Goal: Find specific page/section: Find specific page/section

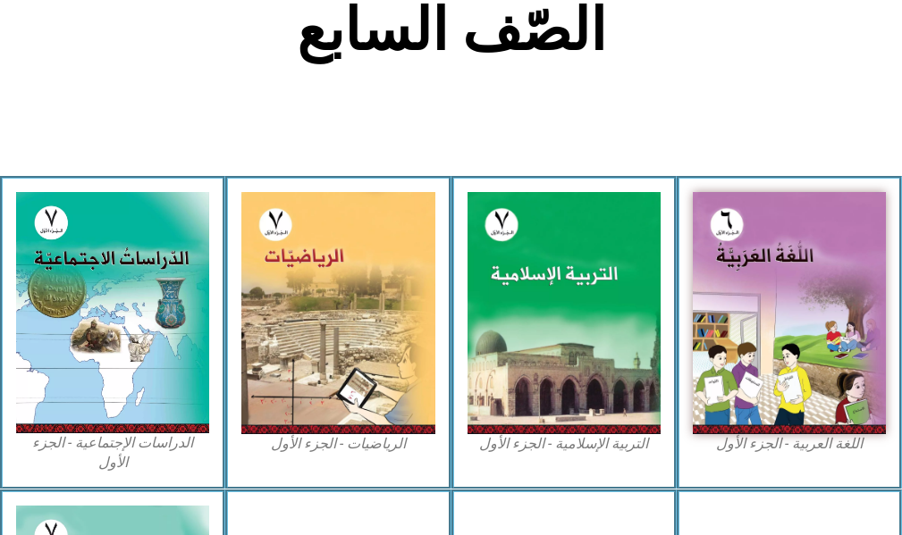
scroll to position [536, 0]
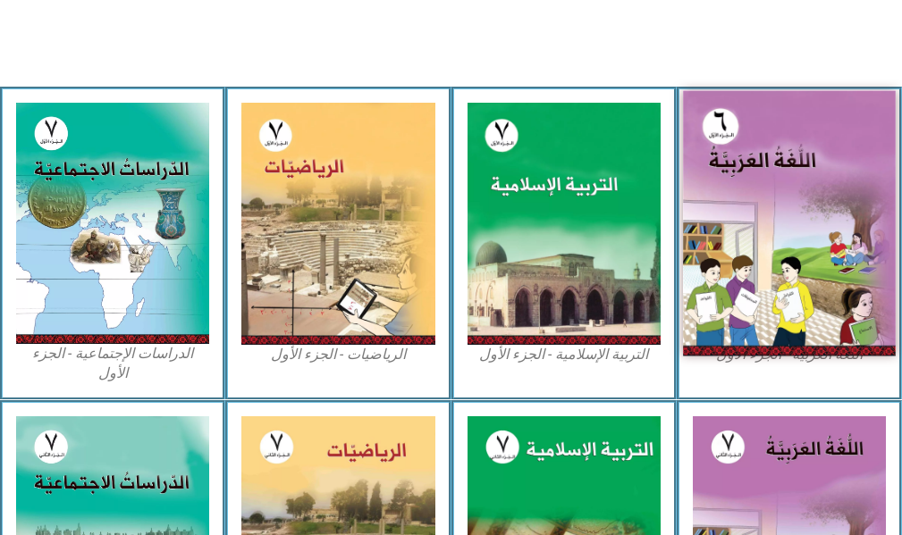
click at [735, 319] on img at bounding box center [789, 223] width 213 height 265
click at [738, 315] on img at bounding box center [789, 223] width 213 height 265
click at [739, 314] on img at bounding box center [789, 223] width 213 height 265
click at [743, 313] on img at bounding box center [789, 223] width 213 height 265
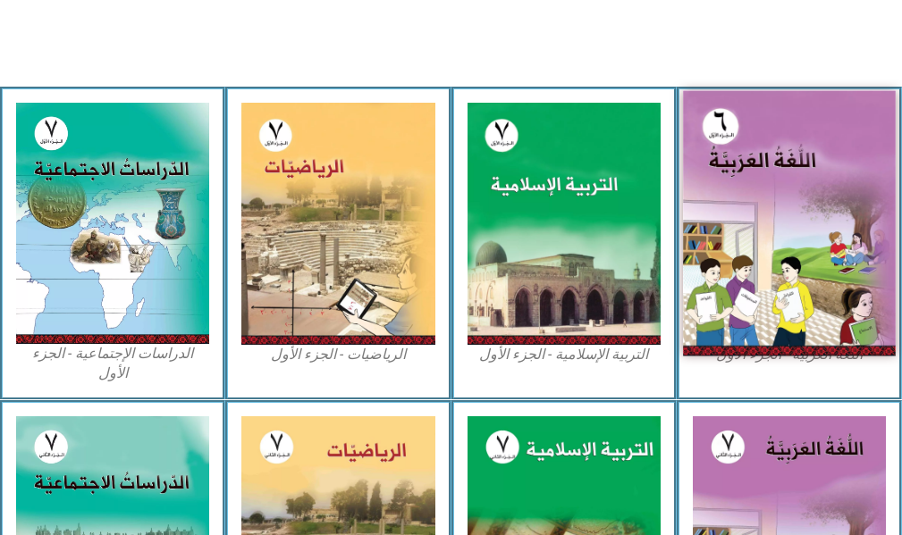
click at [744, 313] on img at bounding box center [789, 223] width 213 height 265
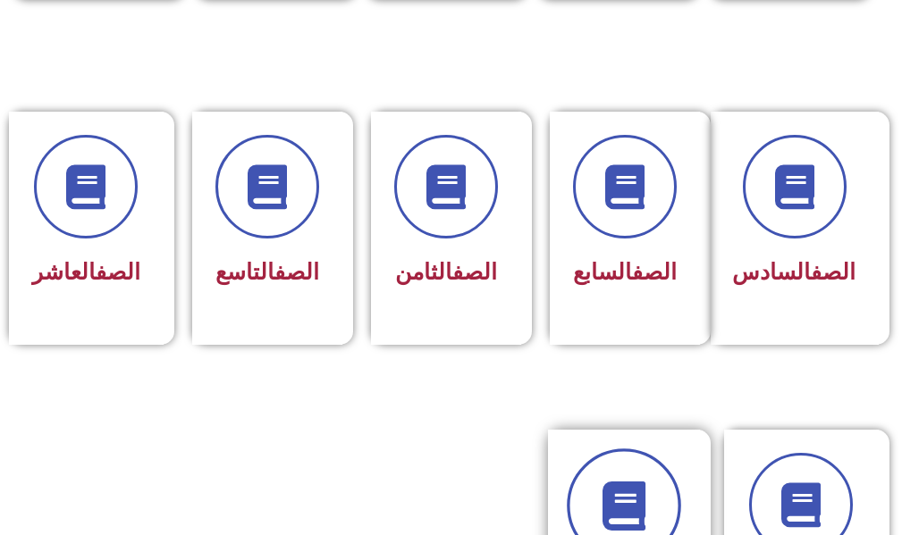
scroll to position [715, 0]
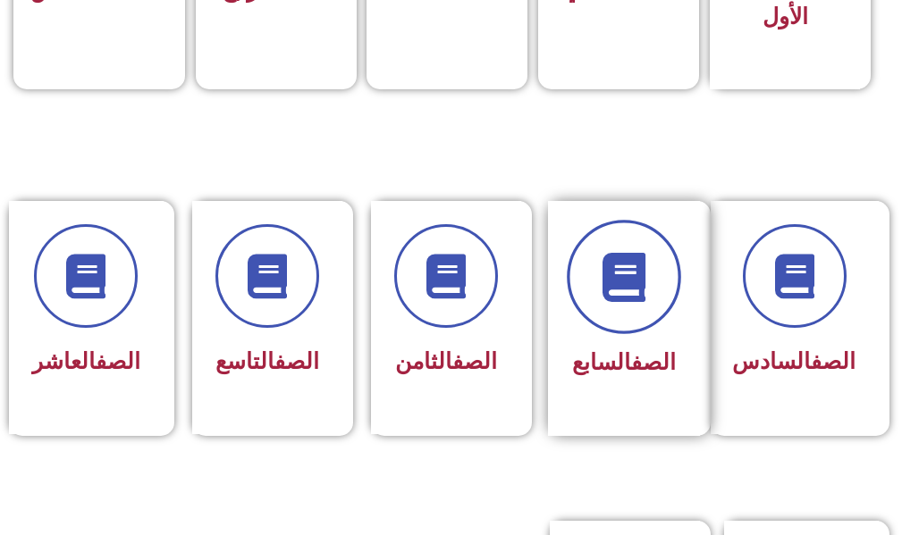
click at [667, 291] on span at bounding box center [624, 278] width 114 height 114
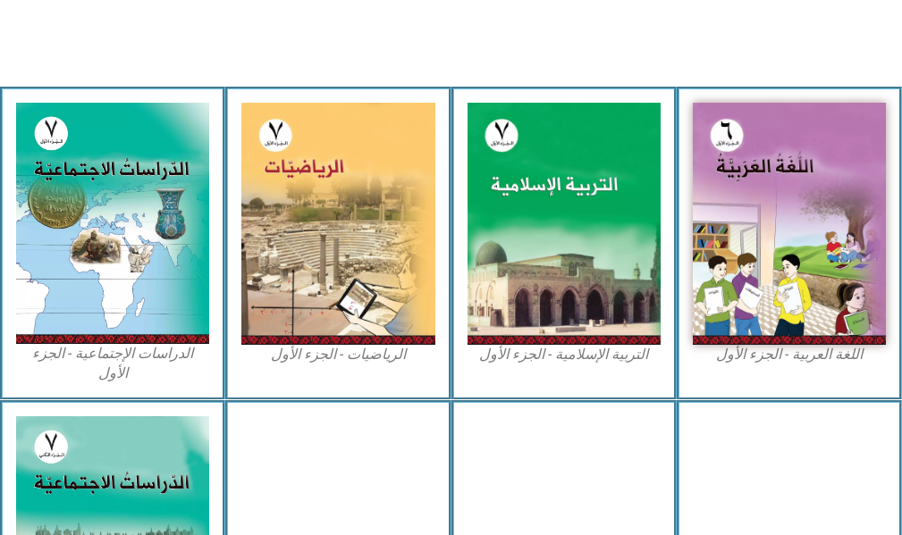
scroll to position [447, 0]
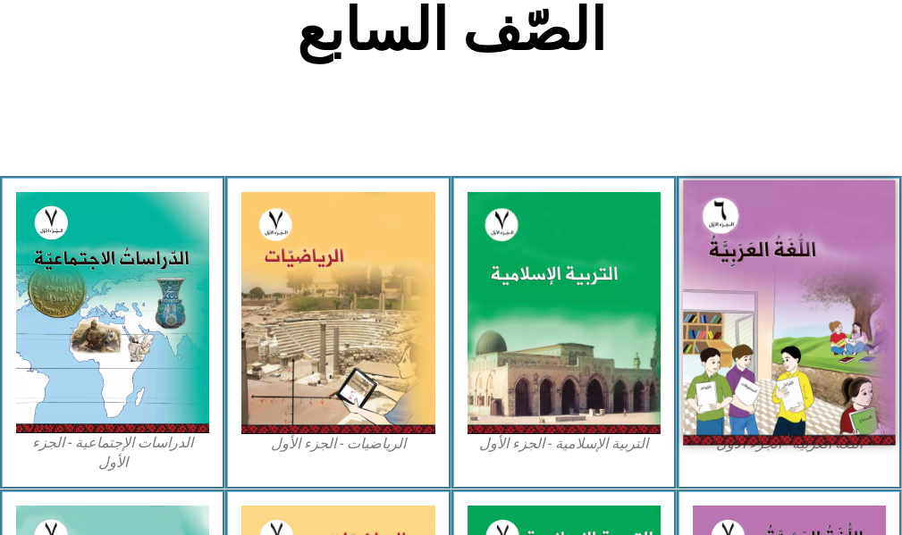
click at [705, 281] on img at bounding box center [789, 313] width 213 height 265
click at [723, 275] on img at bounding box center [789, 313] width 213 height 265
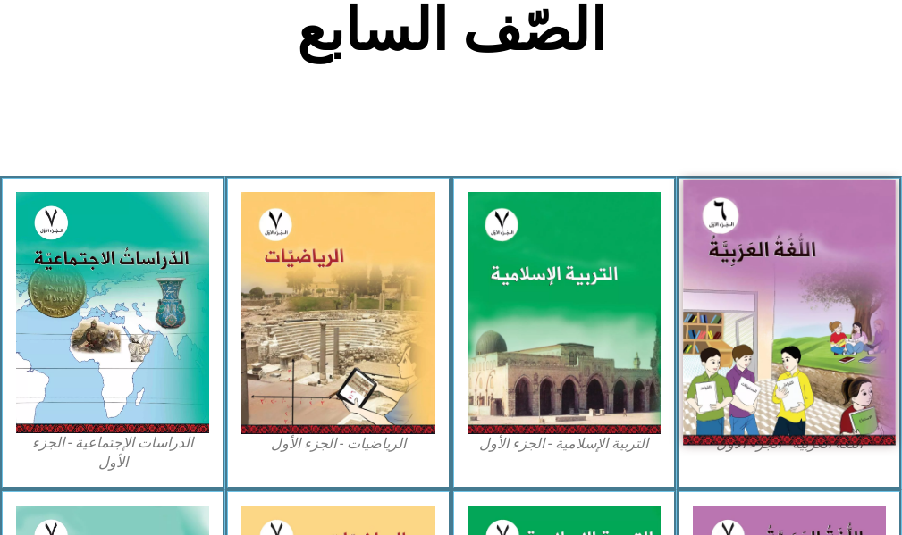
click at [725, 274] on img at bounding box center [789, 313] width 213 height 265
drag, startPoint x: 725, startPoint y: 274, endPoint x: 773, endPoint y: 265, distance: 49.2
click at [742, 274] on img at bounding box center [789, 313] width 213 height 265
click at [775, 402] on img at bounding box center [789, 313] width 213 height 265
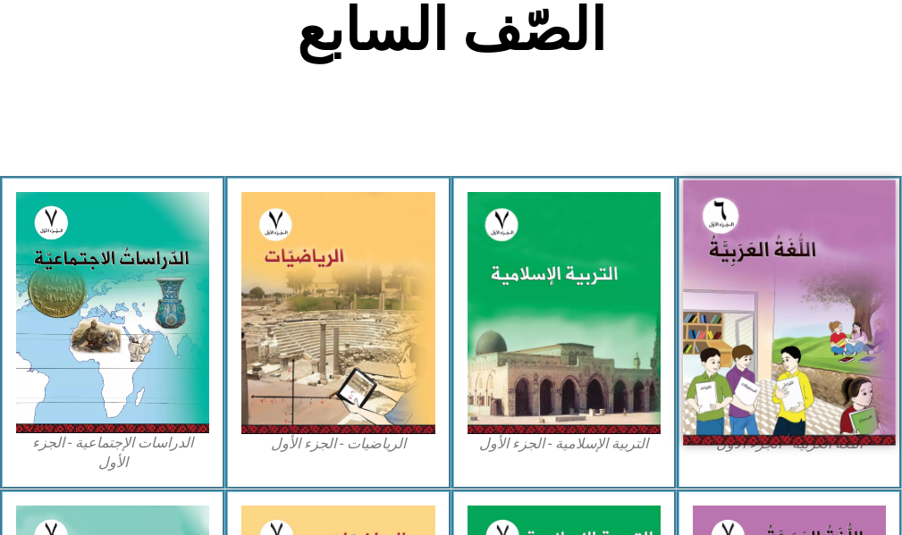
click at [775, 402] on img at bounding box center [789, 313] width 213 height 265
drag, startPoint x: 775, startPoint y: 402, endPoint x: 793, endPoint y: 410, distance: 19.6
click at [793, 410] on img at bounding box center [789, 313] width 213 height 265
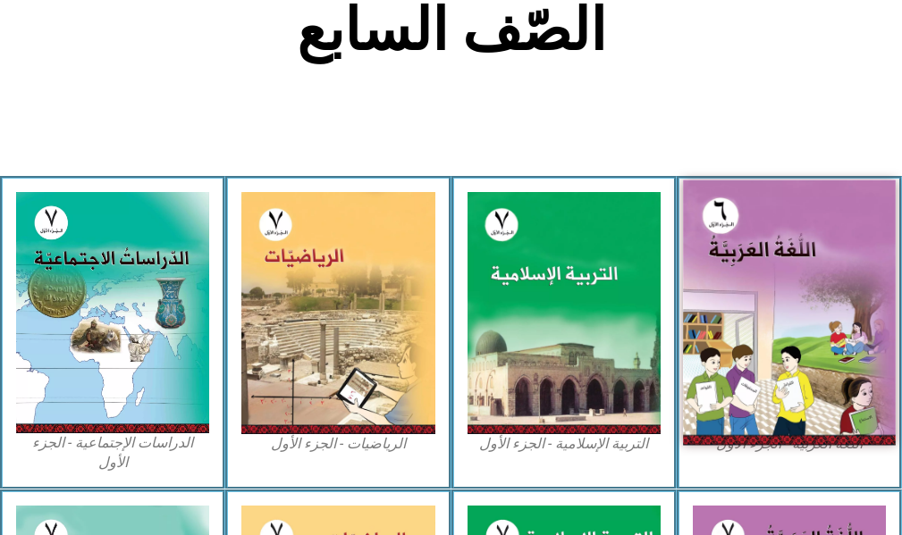
click at [775, 298] on img at bounding box center [789, 313] width 213 height 265
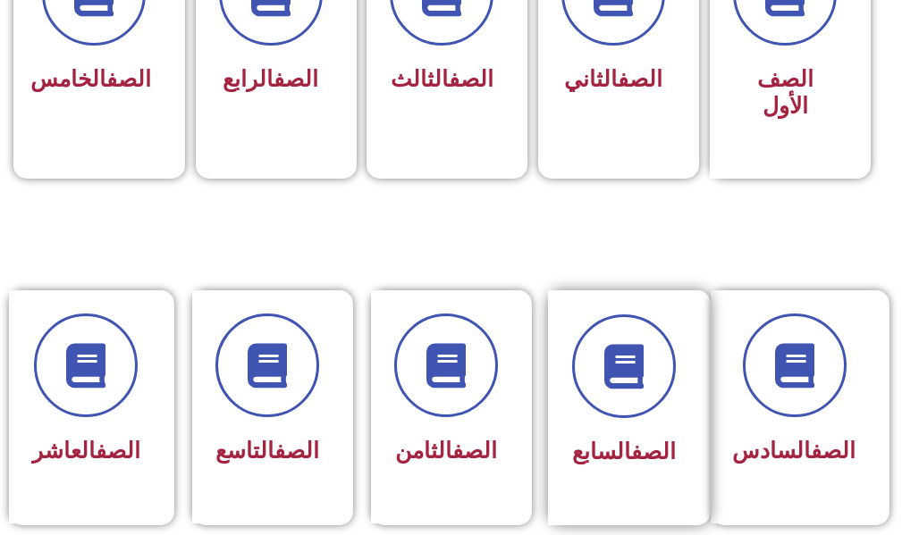
scroll to position [894, 0]
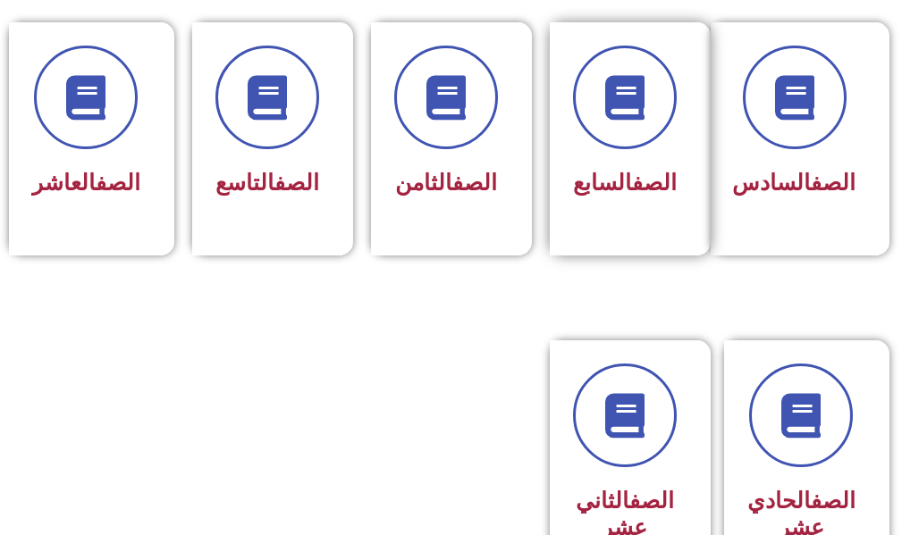
click at [610, 256] on div "الصف السابع" at bounding box center [630, 138] width 161 height 233
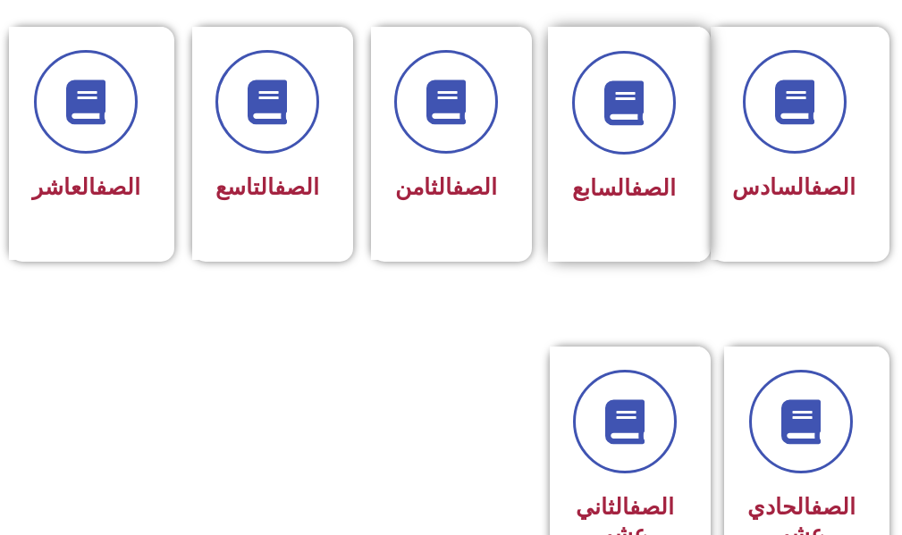
click at [606, 207] on div "الصف السابع" at bounding box center [624, 189] width 104 height 43
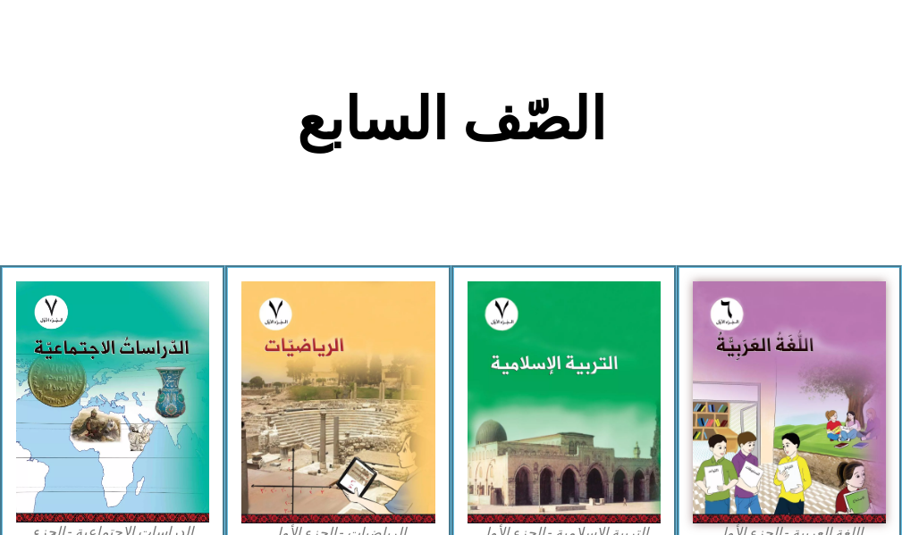
scroll to position [626, 0]
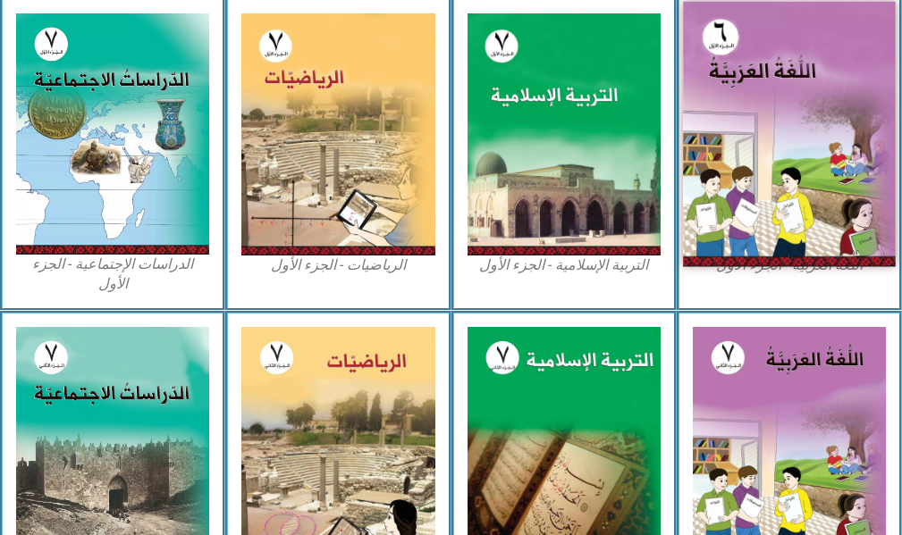
click at [767, 181] on img at bounding box center [789, 134] width 213 height 265
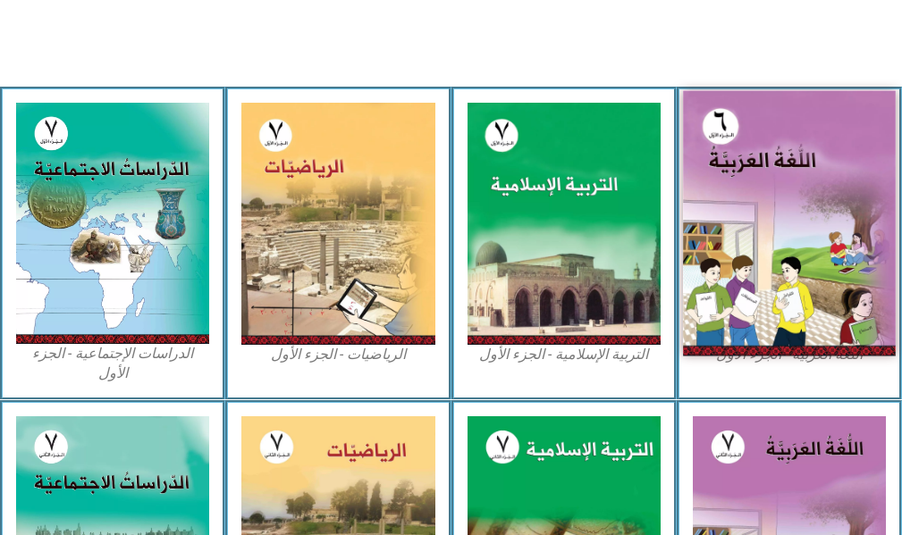
click at [767, 181] on img at bounding box center [789, 223] width 213 height 265
click at [762, 184] on img at bounding box center [789, 223] width 213 height 265
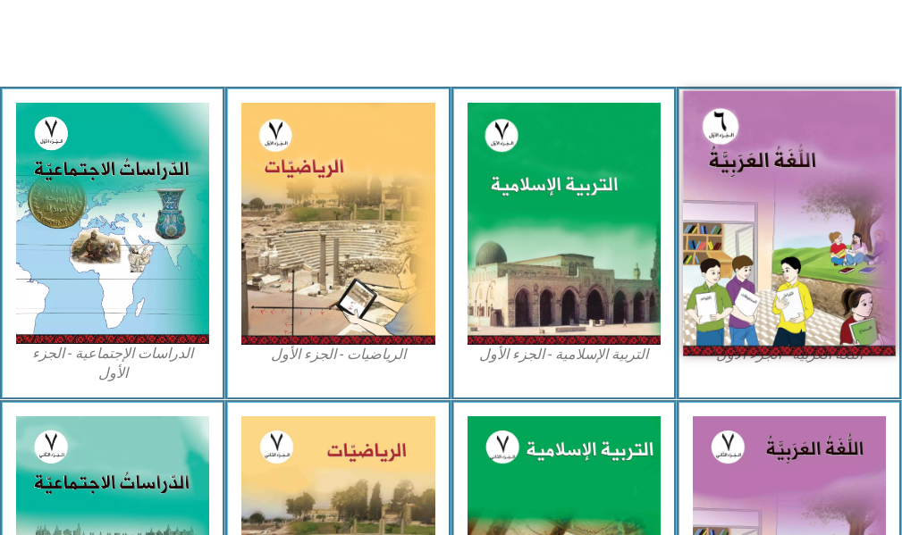
click at [795, 172] on img at bounding box center [789, 223] width 213 height 265
click at [789, 172] on img at bounding box center [789, 223] width 213 height 265
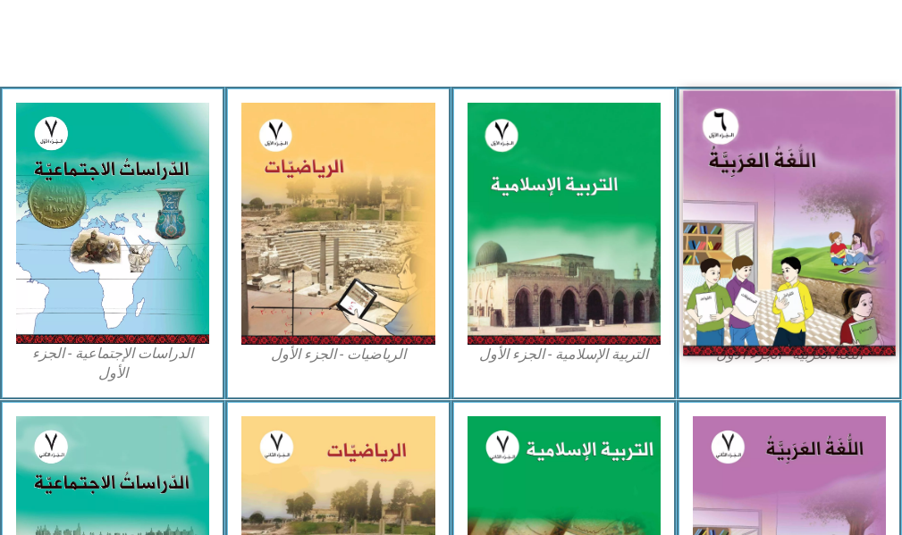
click at [777, 172] on img at bounding box center [789, 223] width 213 height 265
click at [762, 169] on img at bounding box center [789, 223] width 213 height 265
click at [763, 172] on img at bounding box center [789, 223] width 213 height 265
click at [768, 184] on img at bounding box center [789, 223] width 213 height 265
click at [766, 186] on img at bounding box center [789, 223] width 213 height 265
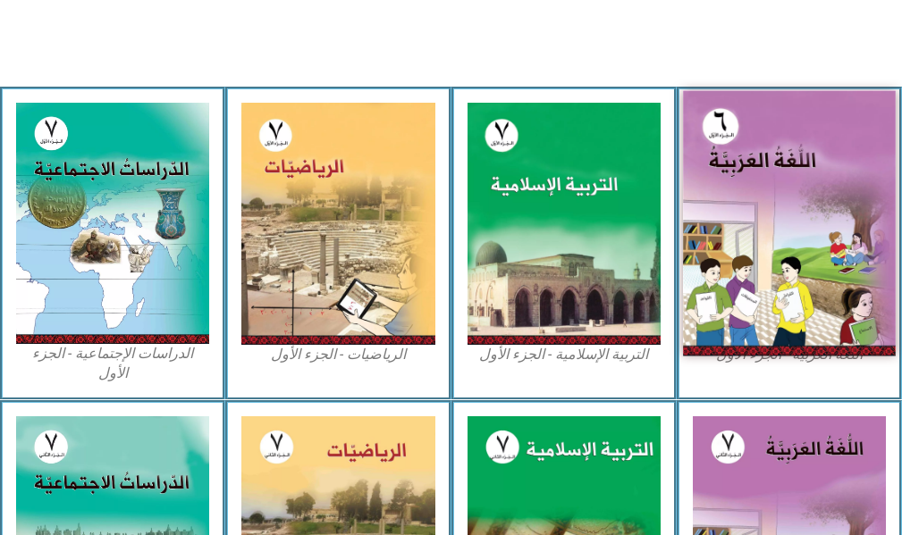
drag, startPoint x: 768, startPoint y: 194, endPoint x: 794, endPoint y: 188, distance: 25.8
drag, startPoint x: 794, startPoint y: 188, endPoint x: 884, endPoint y: 175, distance: 91.1
click at [892, 178] on div "اللغة العربية - الجزء الأول​" at bounding box center [788, 243] width 225 height 313
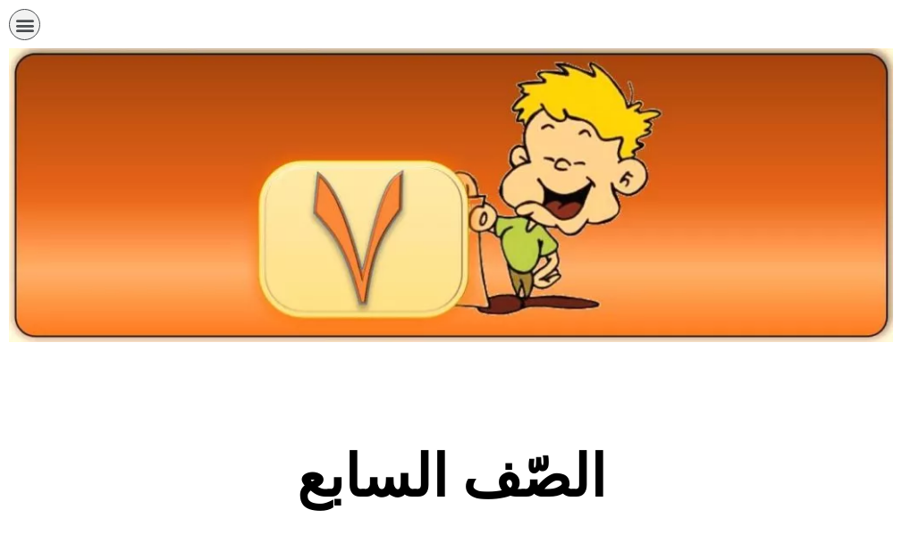
scroll to position [536, 0]
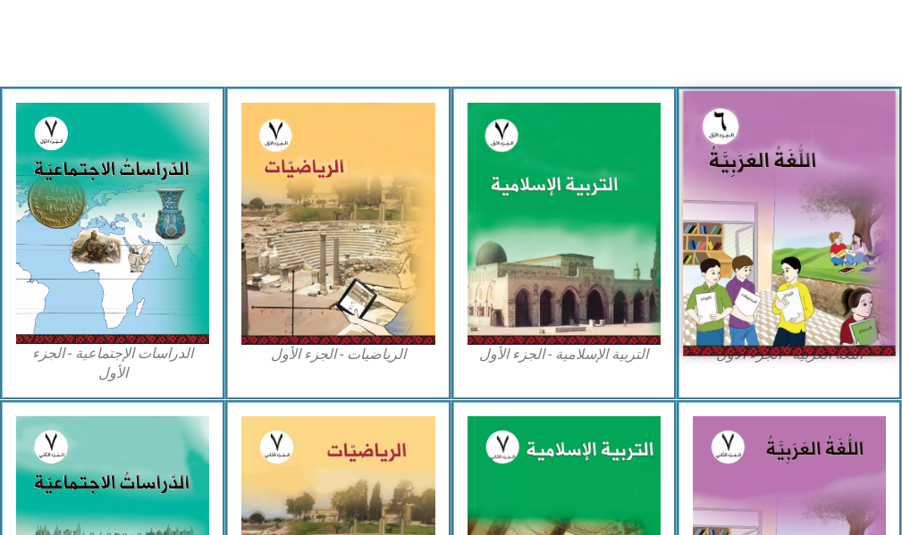
click at [829, 265] on img at bounding box center [789, 223] width 213 height 265
click at [825, 265] on img at bounding box center [789, 223] width 213 height 265
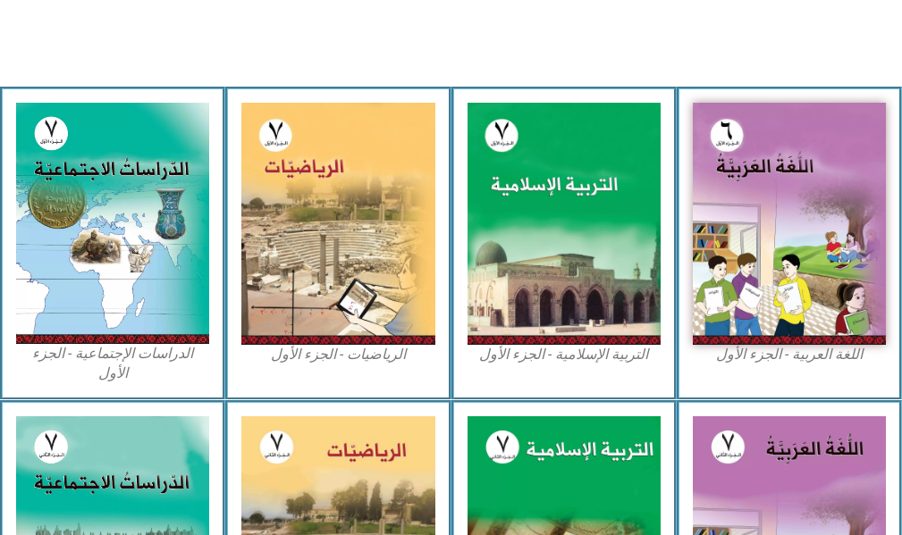
drag, startPoint x: 825, startPoint y: 265, endPoint x: 775, endPoint y: -88, distance: 357.4
click at [775, 0] on html "الصفحة الرئيسية الصف الأول الصف الثاني الصف الثالث الصف الرابع الصف الخامس الصف…" at bounding box center [451, 283] width 902 height 1638
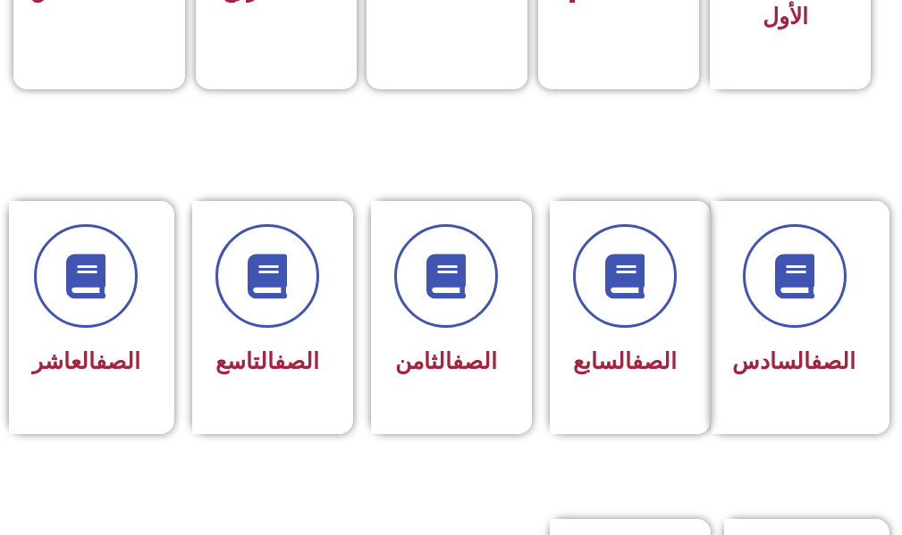
scroll to position [804, 0]
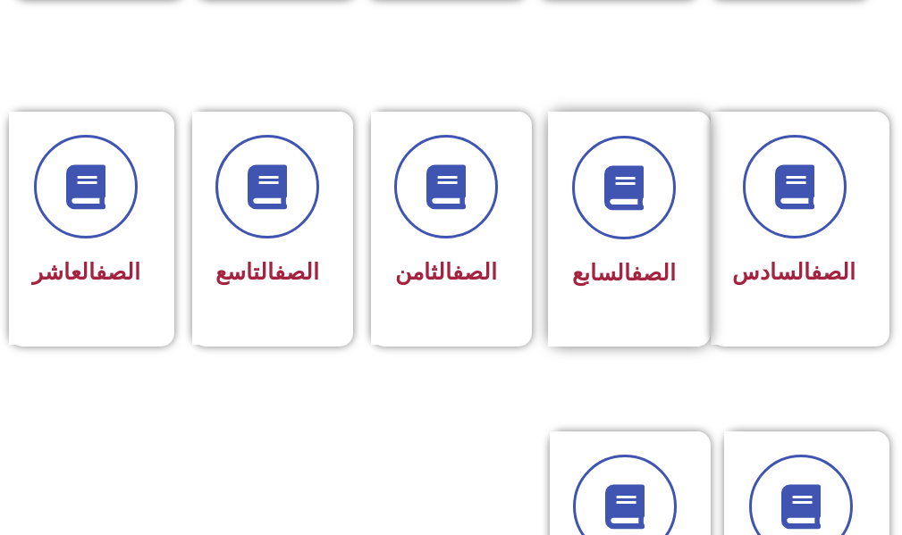
click at [610, 248] on div "الصف السابع" at bounding box center [624, 216] width 104 height 160
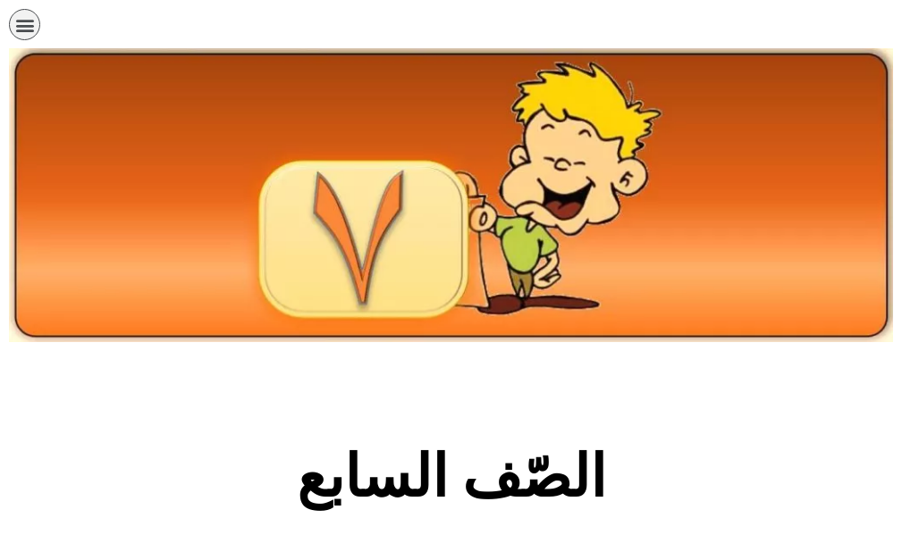
click at [610, 248] on img at bounding box center [451, 195] width 884 height 294
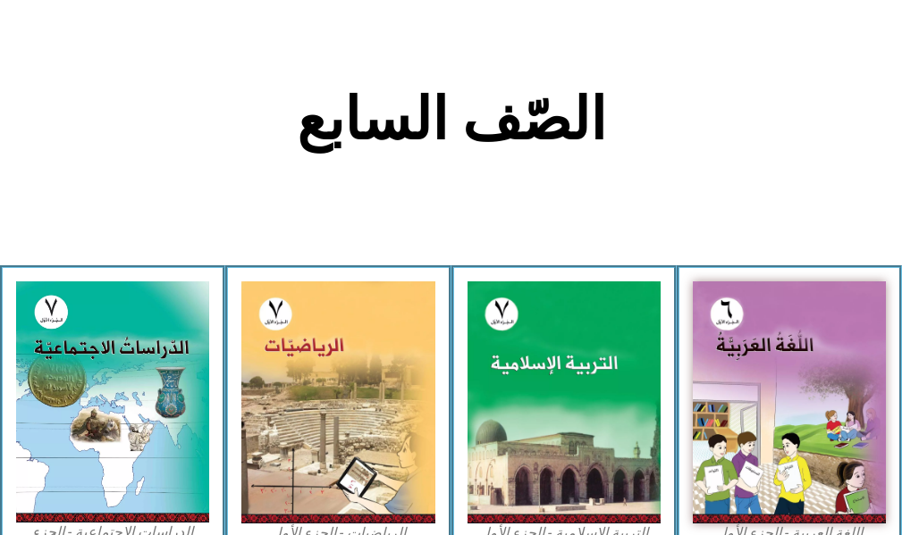
scroll to position [447, 0]
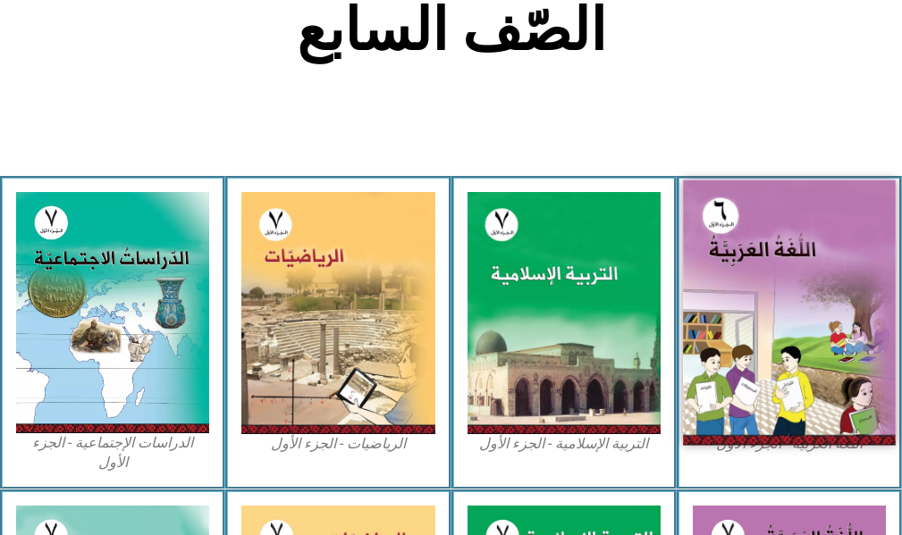
click at [723, 244] on img at bounding box center [789, 313] width 213 height 265
drag, startPoint x: 723, startPoint y: 244, endPoint x: 768, endPoint y: 261, distance: 48.6
click at [768, 261] on div "الصّف السابع اللغة العربية - الجزء الأول​ التربية [DEMOGRAPHIC_DATA] - الجزء ال…" at bounding box center [451, 394] width 902 height 1441
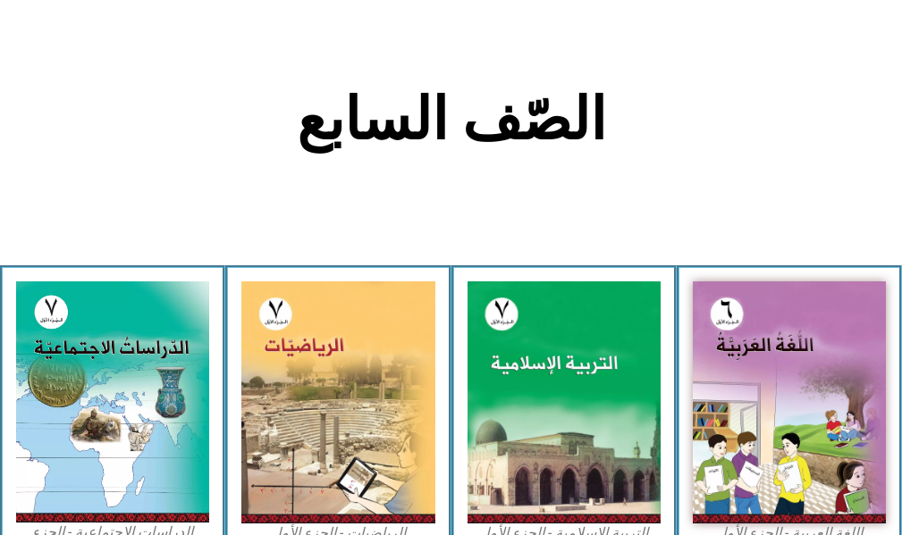
click at [768, 261] on section "الصّف السابع" at bounding box center [451, 130] width 902 height 272
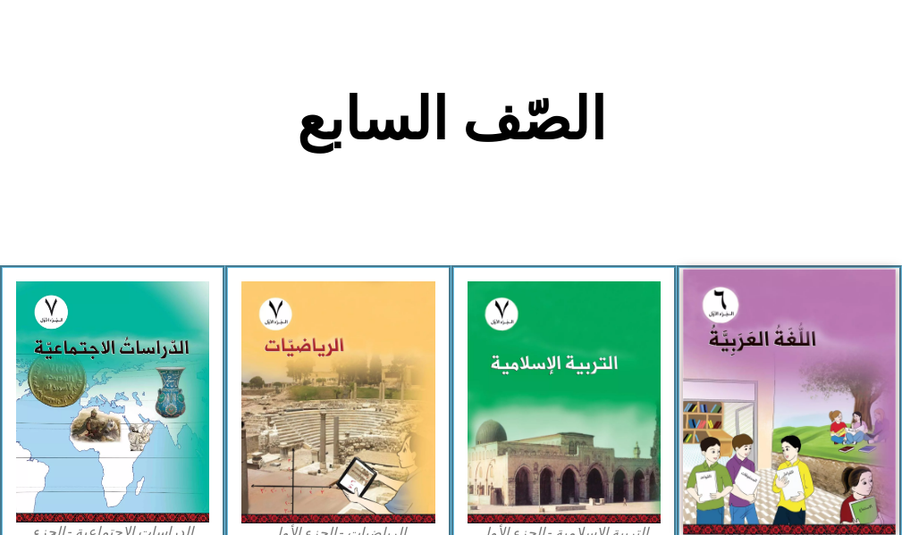
scroll to position [447, 0]
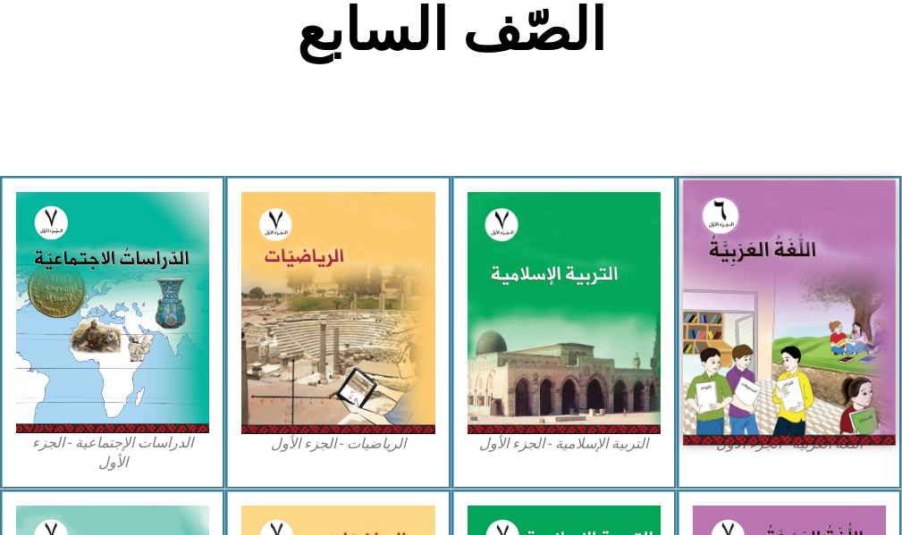
click at [776, 285] on img at bounding box center [789, 313] width 213 height 265
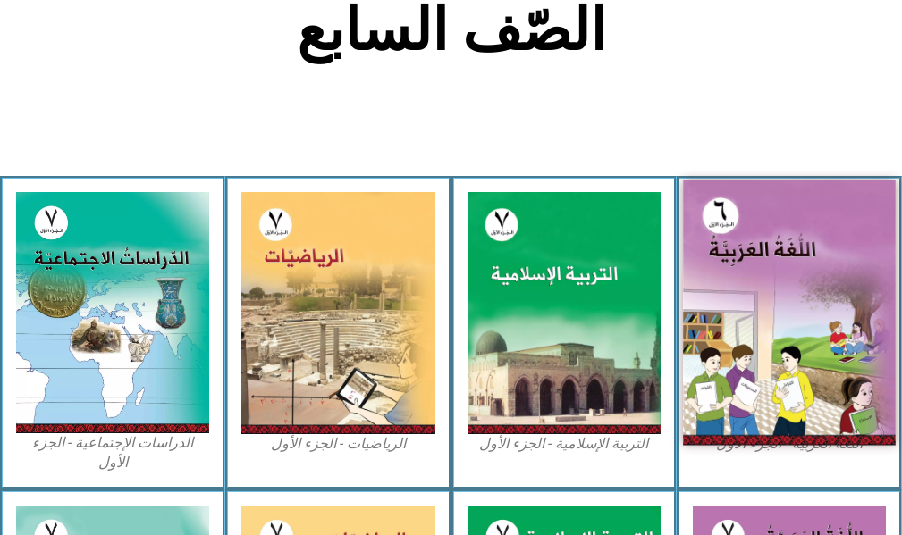
click at [776, 285] on img at bounding box center [789, 313] width 213 height 265
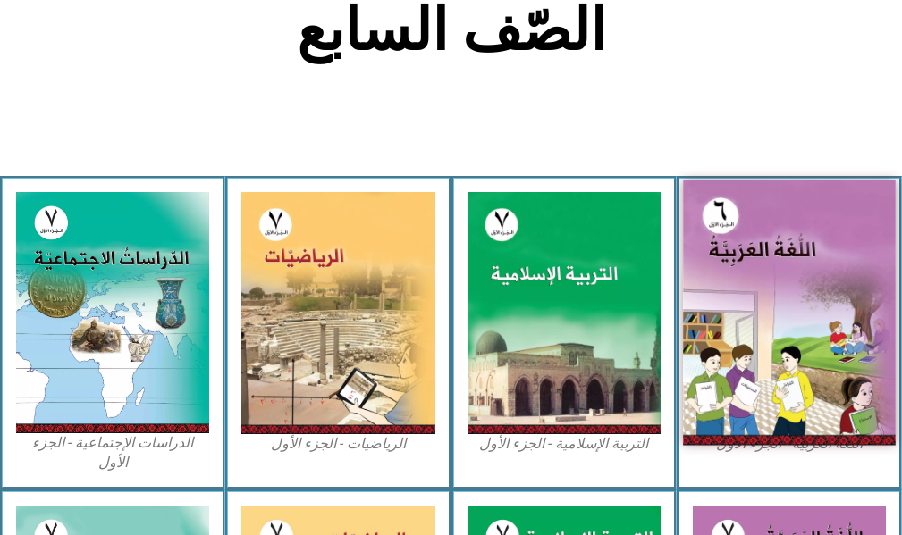
click at [776, 285] on img at bounding box center [789, 313] width 213 height 265
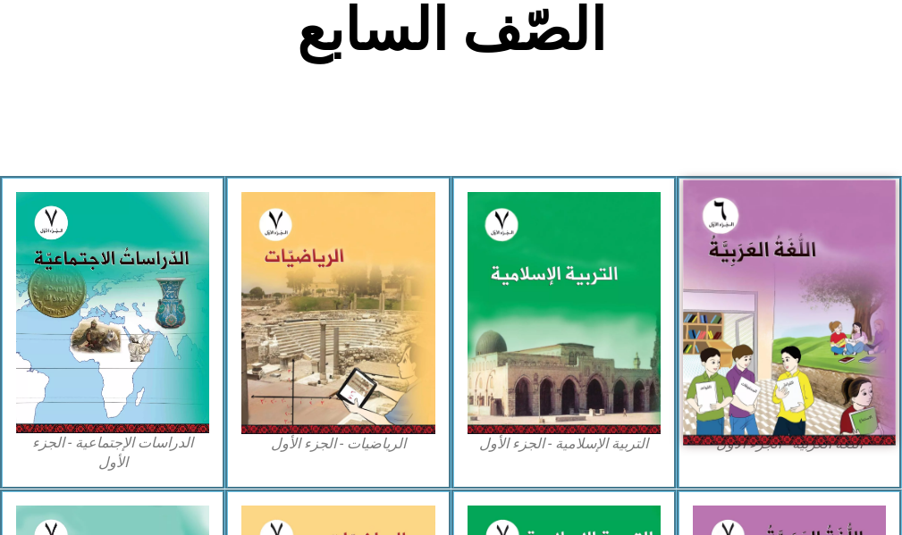
click at [776, 285] on img at bounding box center [789, 313] width 213 height 265
click at [777, 285] on img at bounding box center [789, 313] width 213 height 265
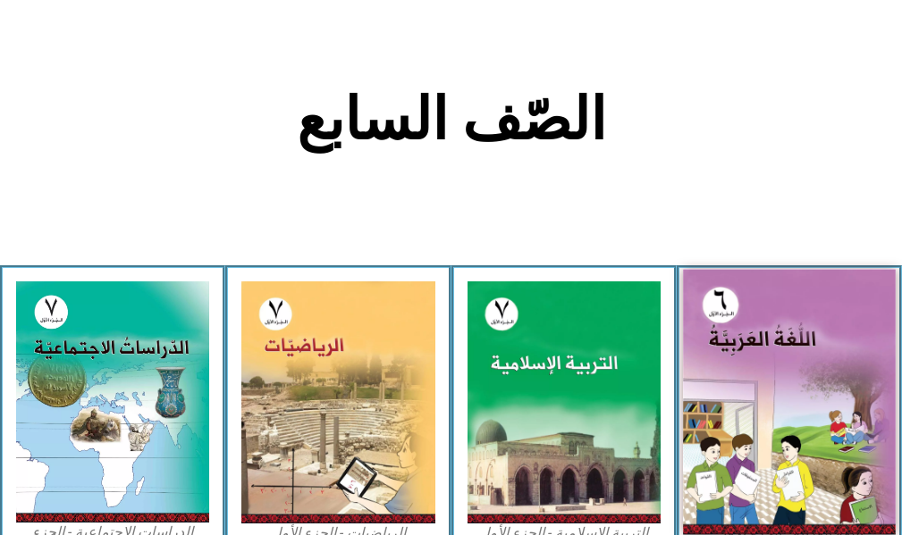
click at [777, 285] on img at bounding box center [789, 402] width 213 height 265
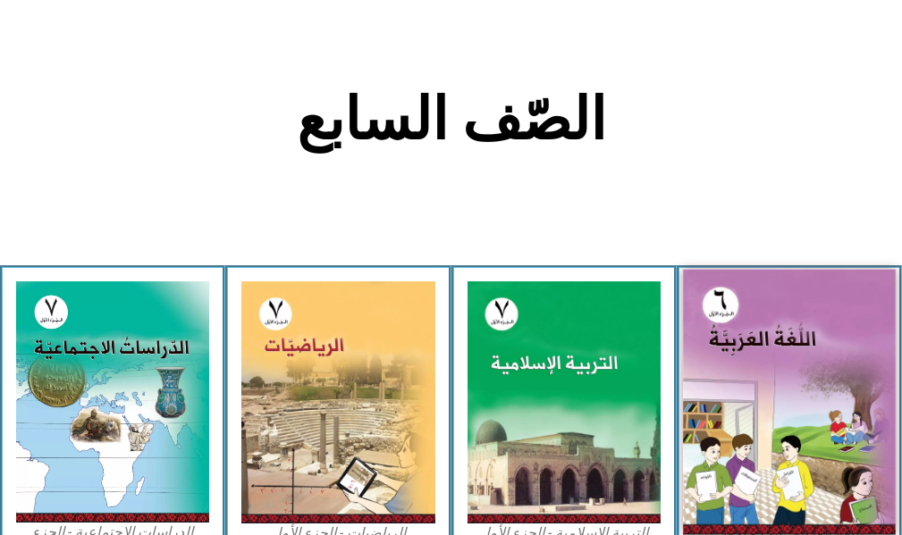
click at [777, 287] on img at bounding box center [789, 402] width 213 height 265
click at [774, 284] on img at bounding box center [789, 402] width 213 height 265
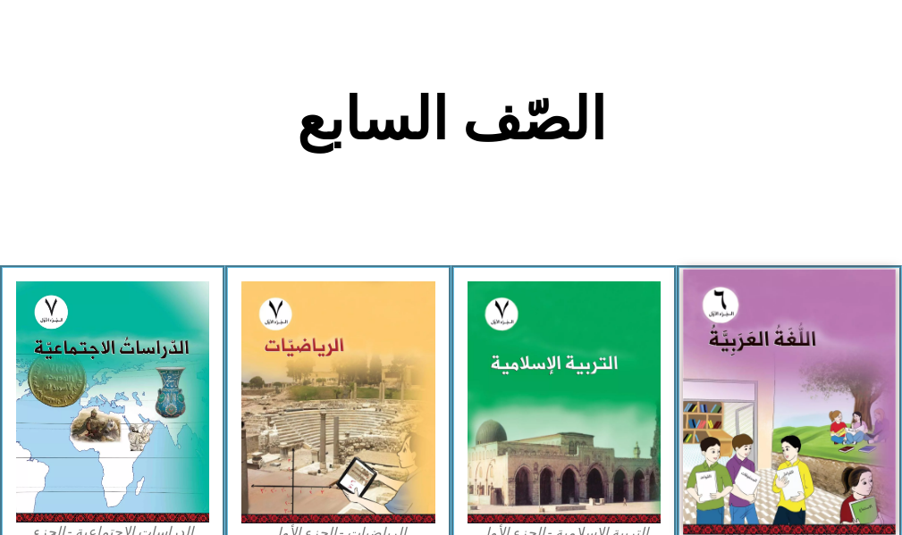
click at [768, 279] on img at bounding box center [789, 402] width 213 height 265
click at [766, 277] on img at bounding box center [789, 402] width 213 height 265
click at [768, 291] on img at bounding box center [789, 402] width 213 height 265
click at [768, 292] on img at bounding box center [789, 402] width 213 height 265
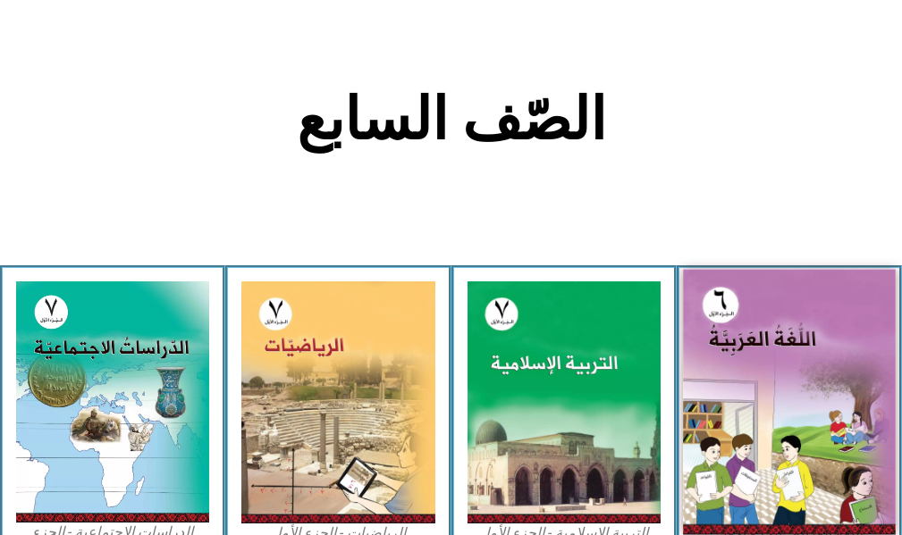
click at [786, 297] on img at bounding box center [789, 402] width 213 height 265
click at [787, 297] on img at bounding box center [789, 402] width 213 height 265
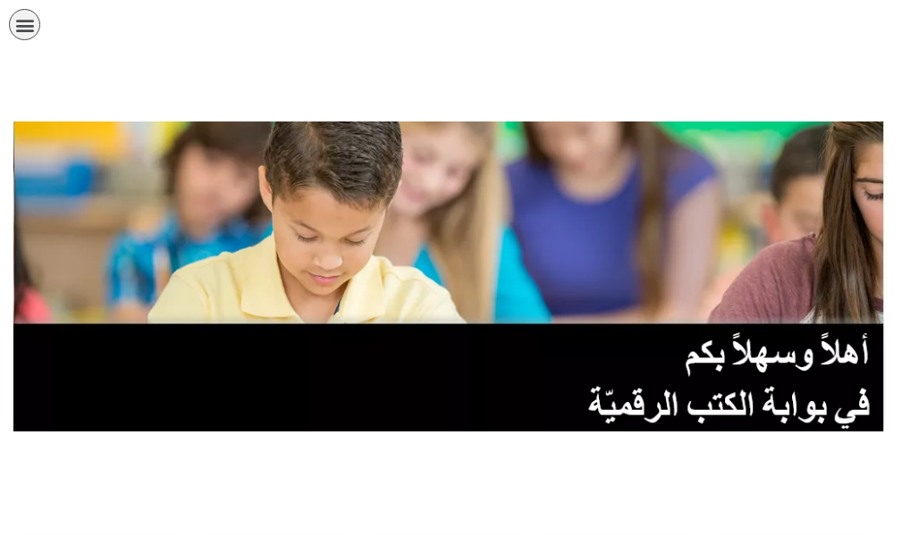
click at [0, 162] on div at bounding box center [451, 276] width 902 height 337
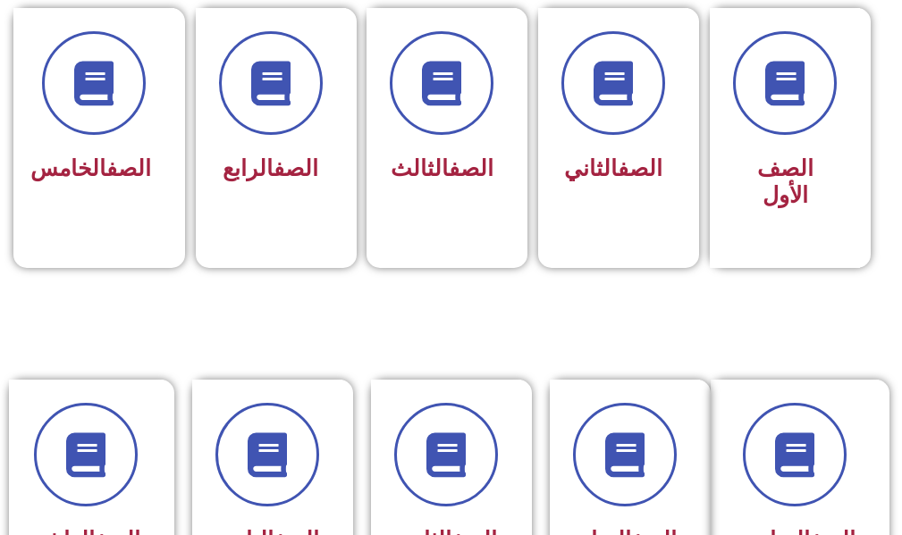
scroll to position [804, 0]
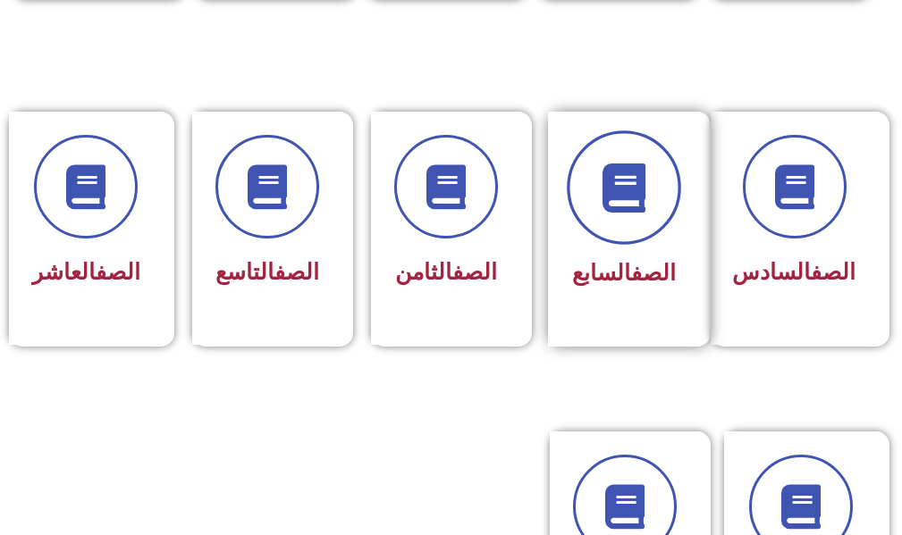
click at [607, 193] on icon at bounding box center [623, 188] width 49 height 49
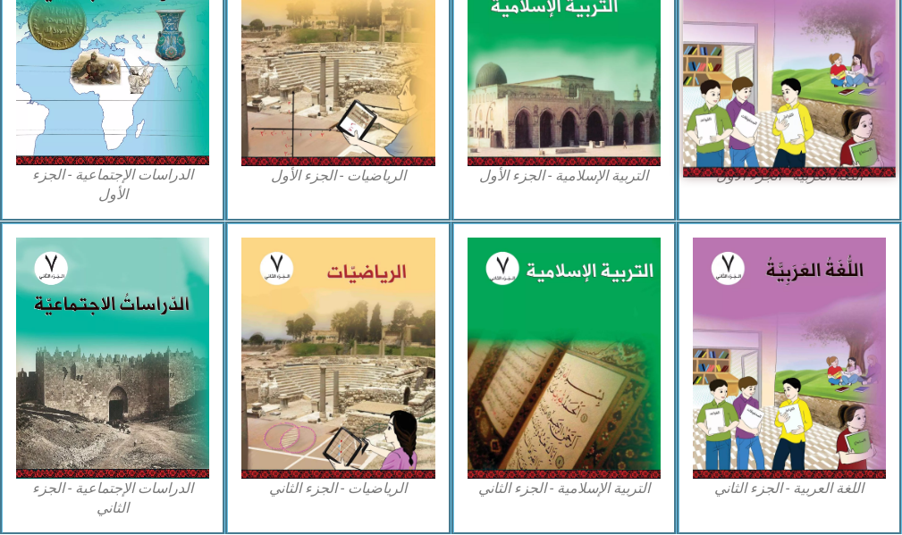
scroll to position [536, 0]
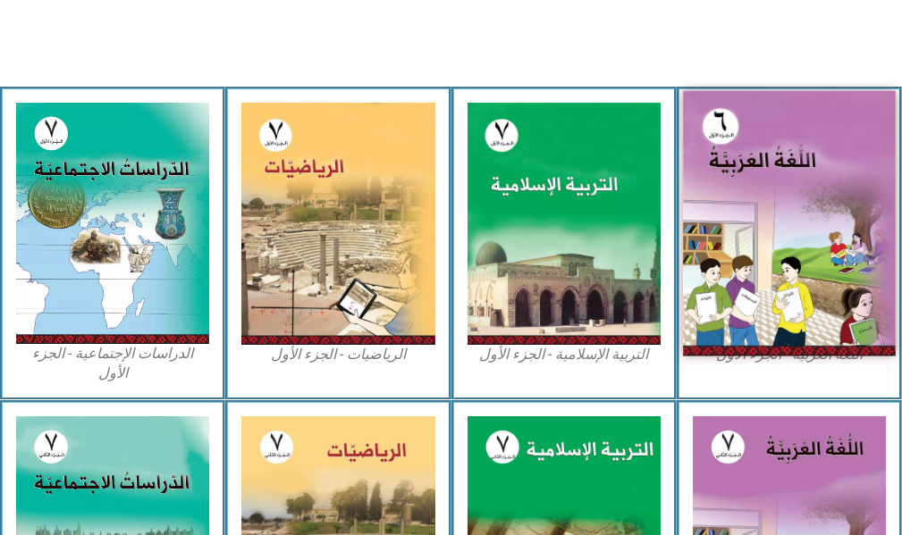
click at [777, 184] on img at bounding box center [789, 223] width 213 height 265
click at [761, 194] on img at bounding box center [789, 223] width 213 height 265
click at [761, 197] on img at bounding box center [789, 223] width 213 height 265
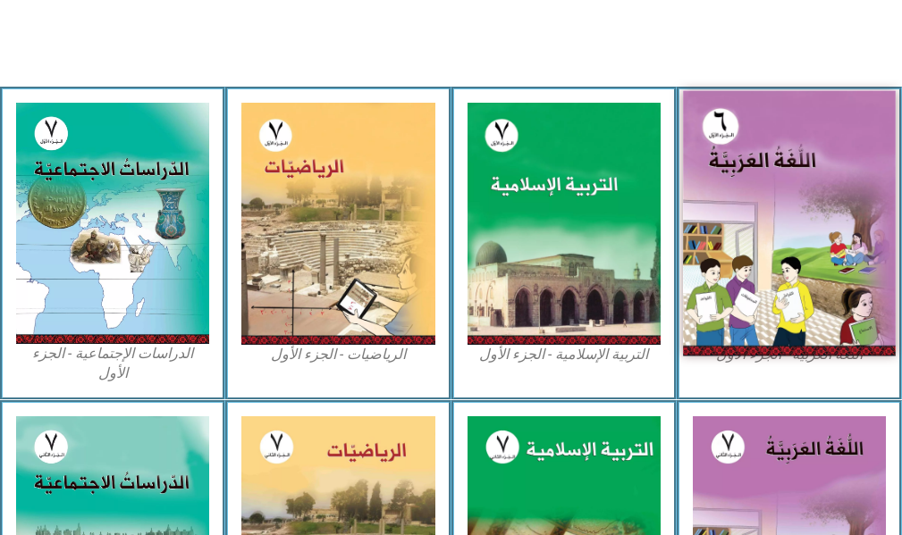
click at [761, 197] on img at bounding box center [789, 223] width 213 height 265
click at [762, 197] on img at bounding box center [789, 223] width 213 height 265
click at [758, 196] on img at bounding box center [789, 223] width 213 height 265
click at [727, 210] on img at bounding box center [789, 223] width 213 height 265
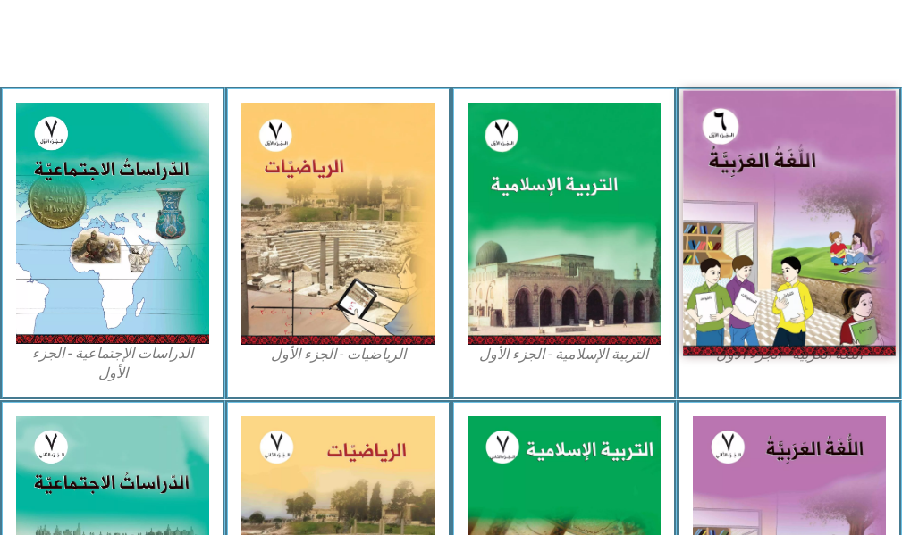
click at [727, 210] on img at bounding box center [789, 223] width 213 height 265
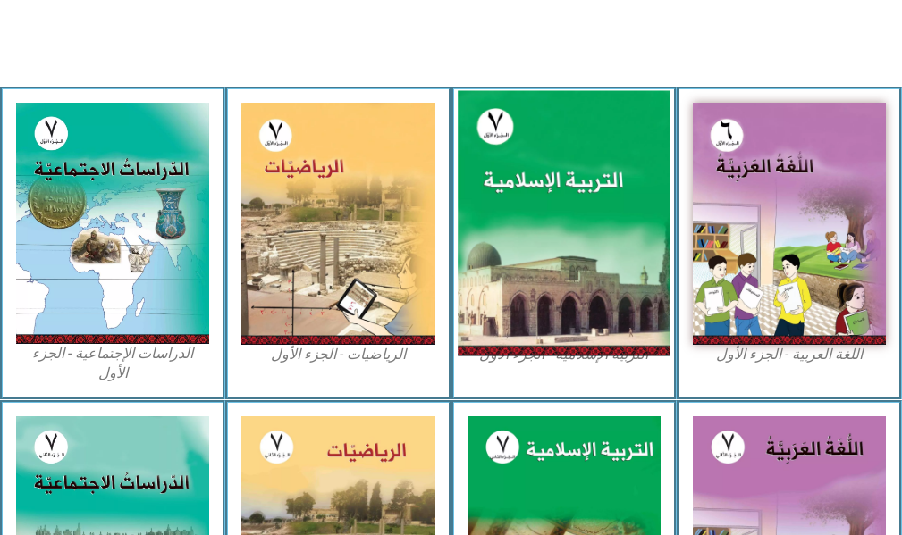
drag, startPoint x: 671, startPoint y: 202, endPoint x: 657, endPoint y: 201, distance: 14.3
click at [666, 202] on div "التربية الإسلامية - الجزء الأول" at bounding box center [563, 243] width 225 height 313
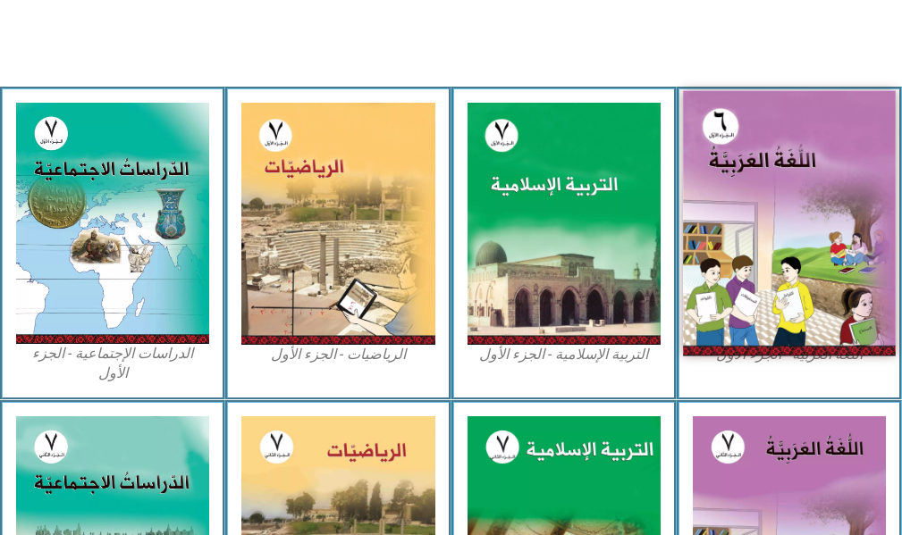
click at [809, 234] on img at bounding box center [789, 223] width 213 height 265
click at [822, 234] on img at bounding box center [789, 223] width 213 height 265
click at [828, 238] on img at bounding box center [789, 223] width 213 height 265
click at [811, 237] on img at bounding box center [789, 223] width 213 height 265
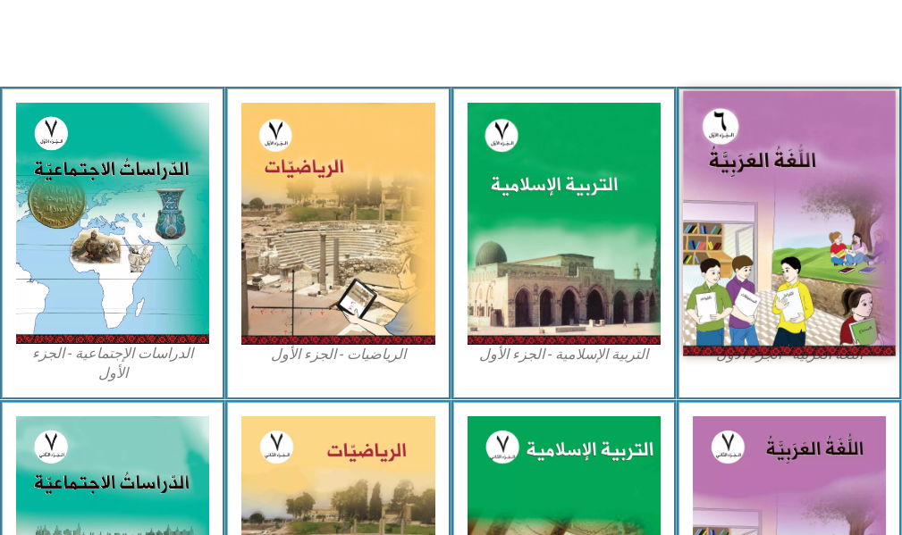
click at [811, 237] on img at bounding box center [789, 223] width 213 height 265
click at [810, 237] on img at bounding box center [789, 223] width 213 height 265
click at [807, 237] on img at bounding box center [789, 223] width 213 height 265
drag, startPoint x: 799, startPoint y: 235, endPoint x: 760, endPoint y: 239, distance: 38.6
click at [784, 236] on img at bounding box center [789, 223] width 213 height 265
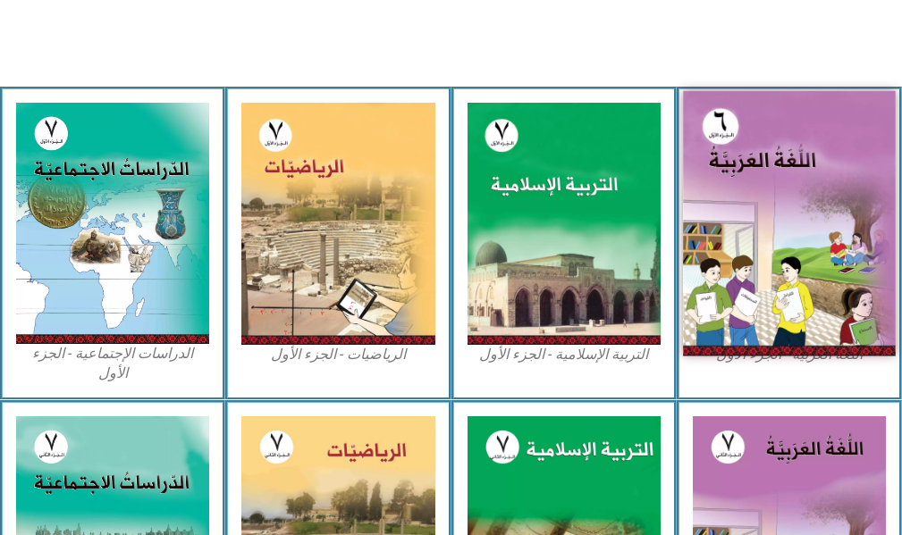
click at [749, 234] on img at bounding box center [789, 223] width 213 height 265
click at [748, 218] on img at bounding box center [789, 223] width 213 height 265
drag, startPoint x: 748, startPoint y: 218, endPoint x: 731, endPoint y: 226, distance: 18.8
click at [739, 229] on img at bounding box center [789, 223] width 213 height 265
click at [709, 253] on img at bounding box center [789, 223] width 213 height 265
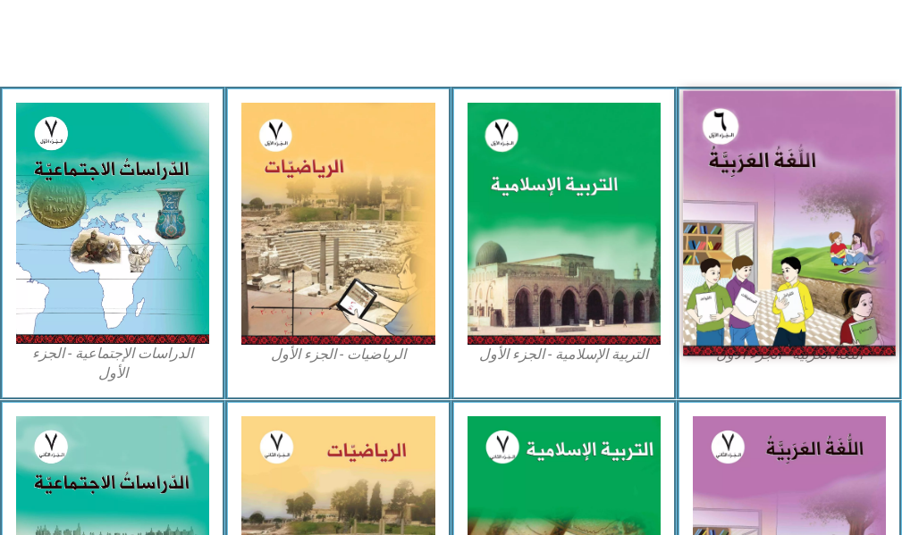
click at [708, 253] on img at bounding box center [789, 223] width 213 height 265
click at [690, 241] on img at bounding box center [789, 223] width 213 height 265
click at [691, 253] on img at bounding box center [789, 223] width 213 height 265
drag, startPoint x: 693, startPoint y: 254, endPoint x: 708, endPoint y: 257, distance: 14.7
click at [703, 257] on img at bounding box center [789, 223] width 213 height 265
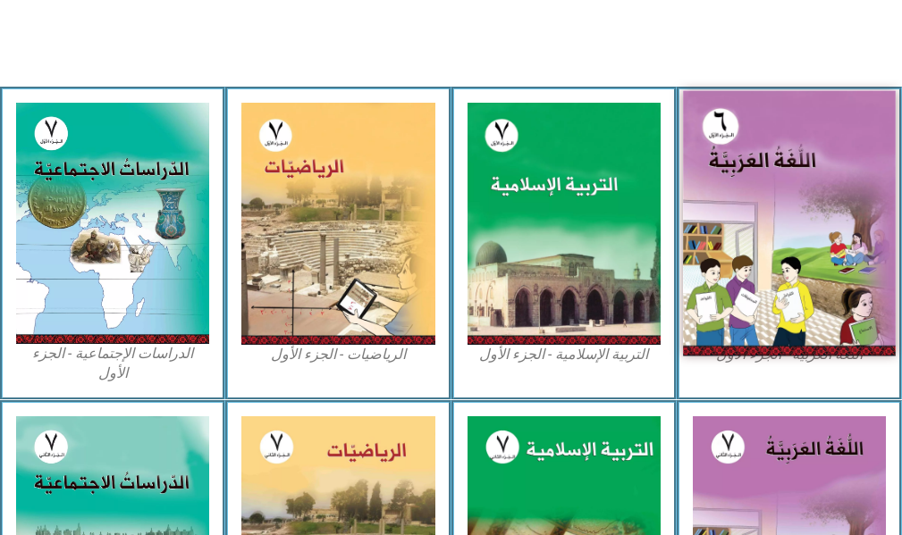
click at [809, 256] on img at bounding box center [789, 223] width 213 height 265
drag, startPoint x: 809, startPoint y: 256, endPoint x: 846, endPoint y: 235, distance: 42.8
click at [810, 256] on img at bounding box center [789, 223] width 213 height 265
click at [777, 215] on img at bounding box center [789, 223] width 213 height 265
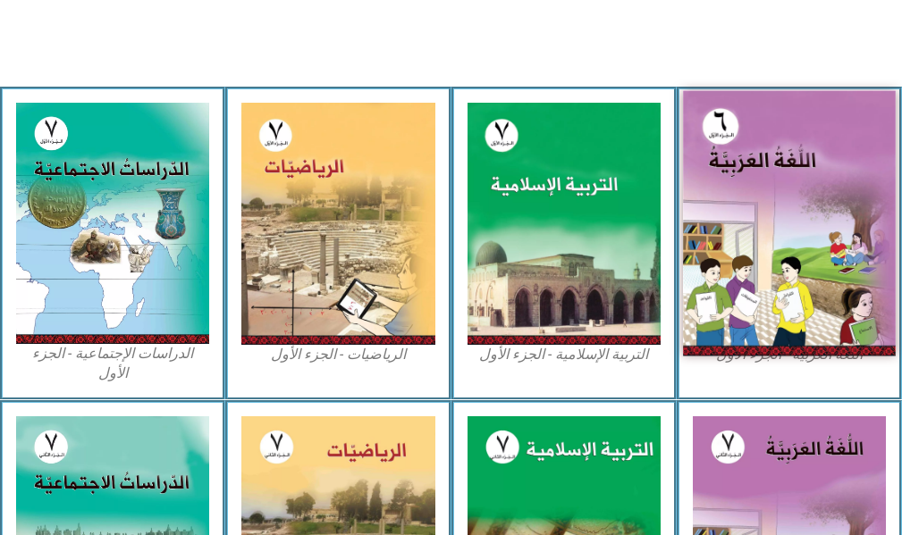
click at [774, 214] on img at bounding box center [789, 223] width 213 height 265
click at [771, 223] on img at bounding box center [789, 223] width 213 height 265
click at [770, 223] on img at bounding box center [789, 223] width 213 height 265
drag, startPoint x: 752, startPoint y: 217, endPoint x: 768, endPoint y: 244, distance: 31.3
click at [753, 218] on img at bounding box center [789, 223] width 213 height 265
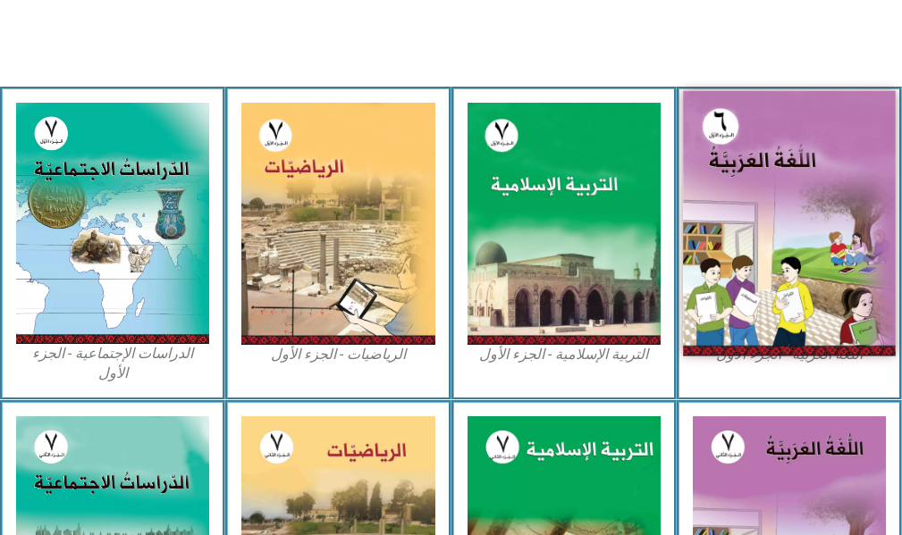
click at [758, 255] on img at bounding box center [789, 223] width 213 height 265
click at [748, 251] on img at bounding box center [789, 223] width 213 height 265
click at [737, 248] on img at bounding box center [789, 223] width 213 height 265
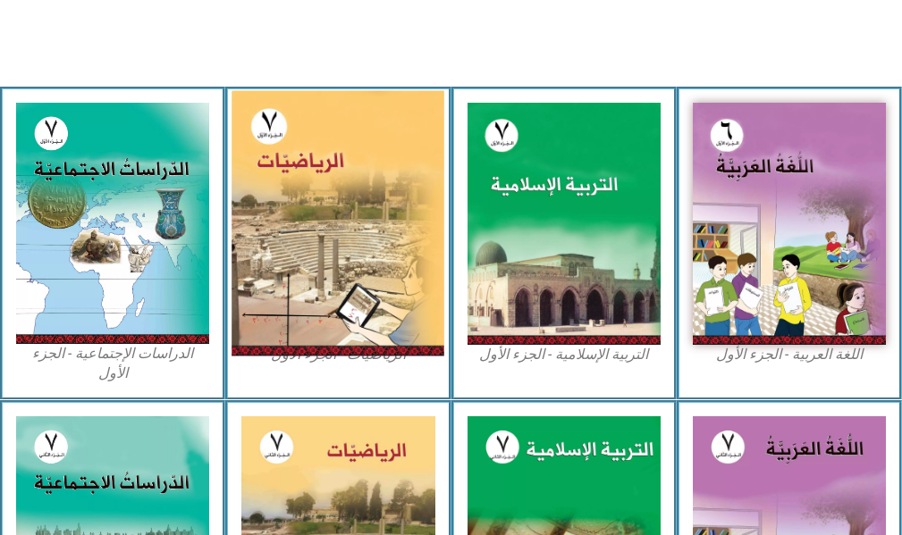
click at [251, 239] on img at bounding box center [337, 223] width 213 height 265
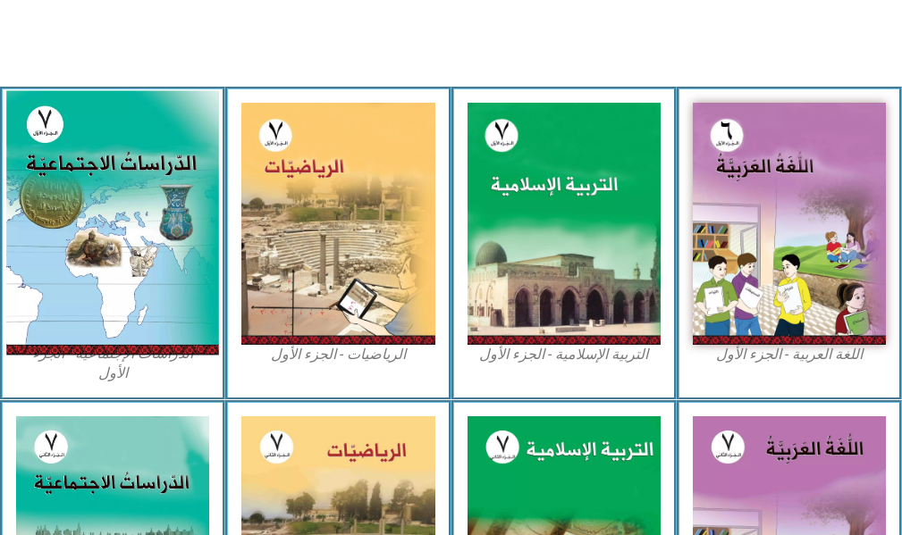
click at [186, 208] on img at bounding box center [112, 223] width 213 height 265
drag, startPoint x: 184, startPoint y: 207, endPoint x: 200, endPoint y: 203, distance: 16.7
click at [188, 207] on img at bounding box center [112, 223] width 213 height 265
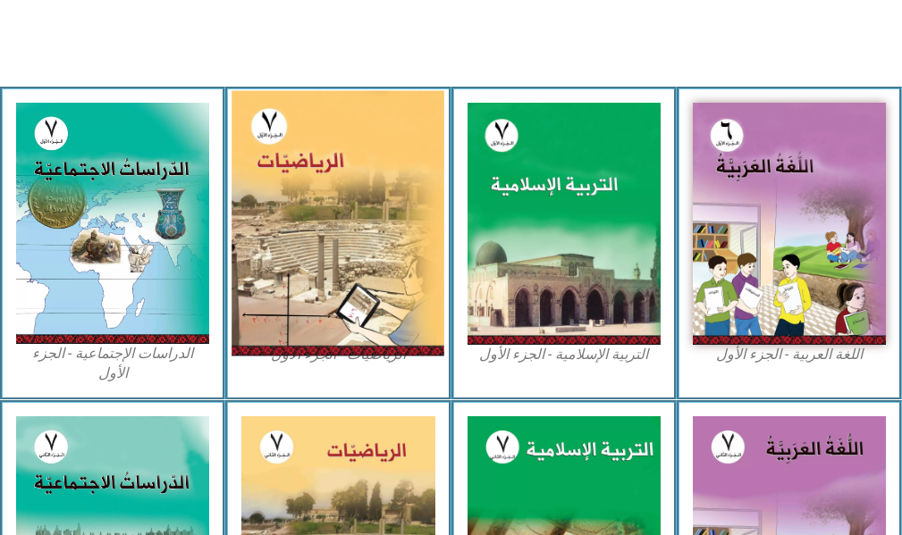
drag, startPoint x: 220, startPoint y: 197, endPoint x: 247, endPoint y: 200, distance: 26.9
click at [223, 197] on div "الدراسات الإجتماعية - الجزء الأول​" at bounding box center [112, 243] width 225 height 313
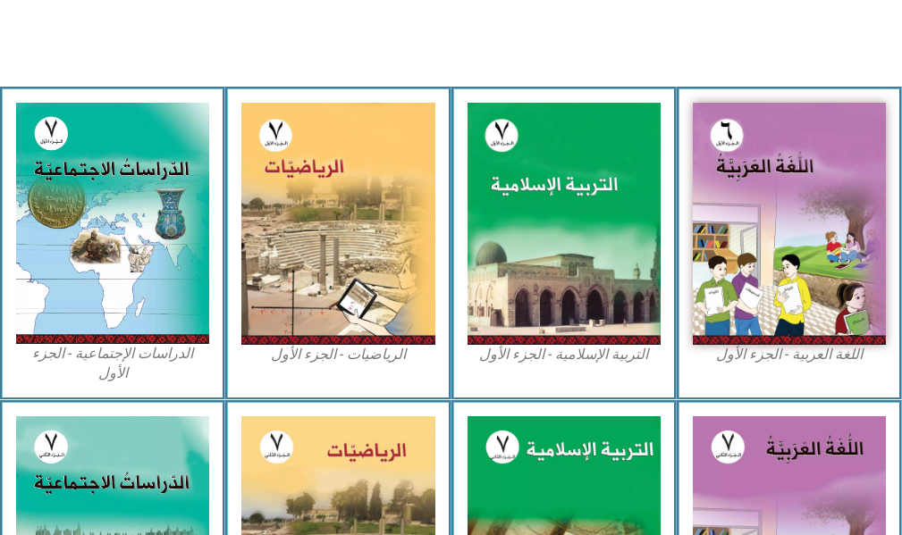
scroll to position [447, 0]
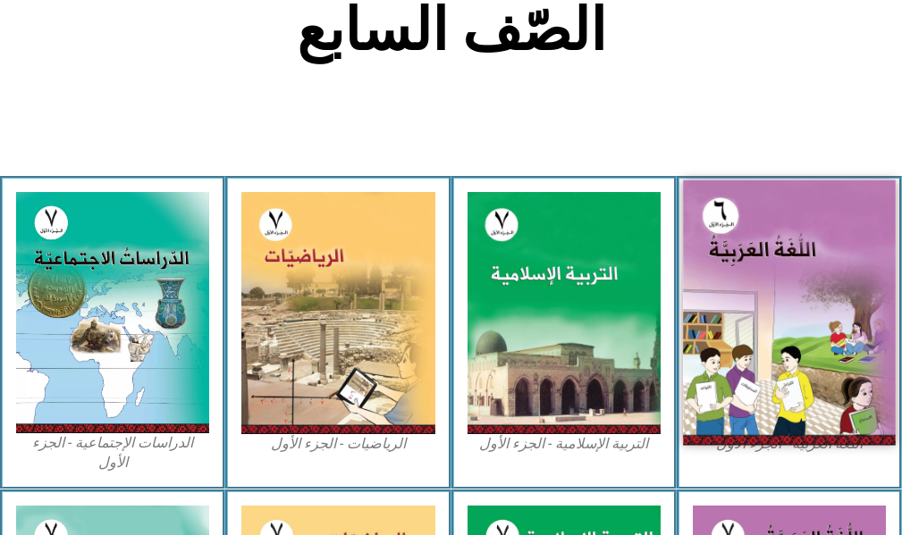
click at [831, 426] on img at bounding box center [789, 313] width 213 height 265
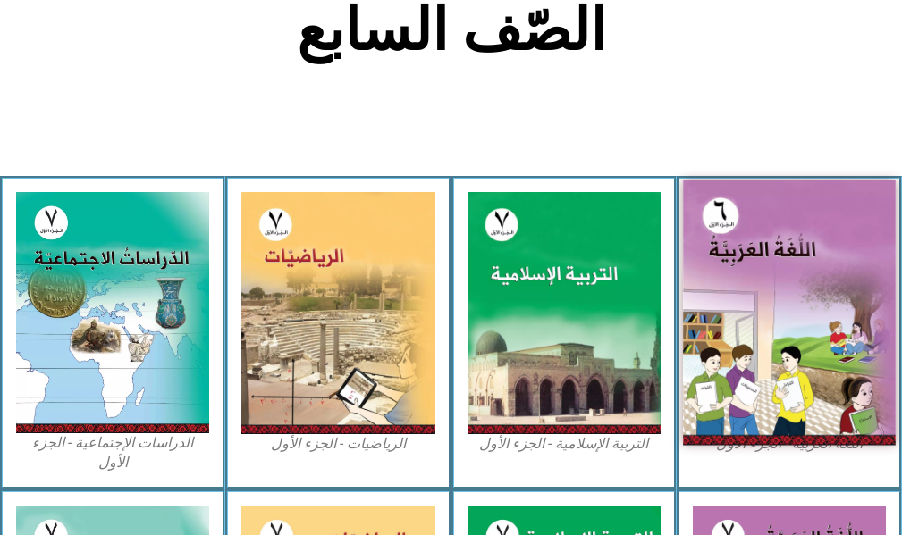
click at [831, 426] on img at bounding box center [789, 313] width 213 height 265
click at [803, 404] on img at bounding box center [789, 313] width 213 height 265
click at [785, 397] on img at bounding box center [789, 313] width 213 height 265
click at [783, 391] on img at bounding box center [789, 313] width 213 height 265
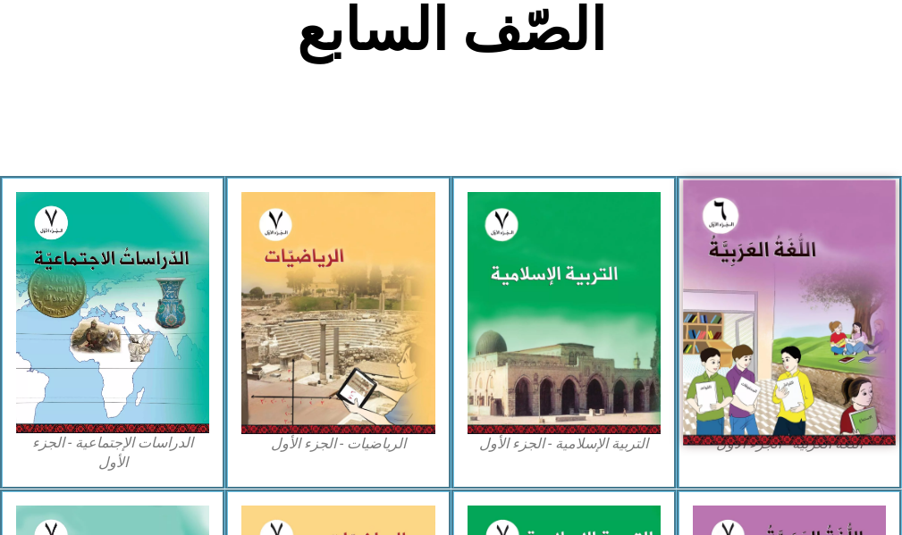
drag, startPoint x: 777, startPoint y: 391, endPoint x: 779, endPoint y: 357, distance: 34.1
click at [776, 368] on img at bounding box center [789, 313] width 213 height 265
drag, startPoint x: 854, startPoint y: 319, endPoint x: 844, endPoint y: 314, distance: 12.0
click at [854, 319] on img at bounding box center [789, 313] width 213 height 265
click at [839, 307] on img at bounding box center [789, 313] width 213 height 265
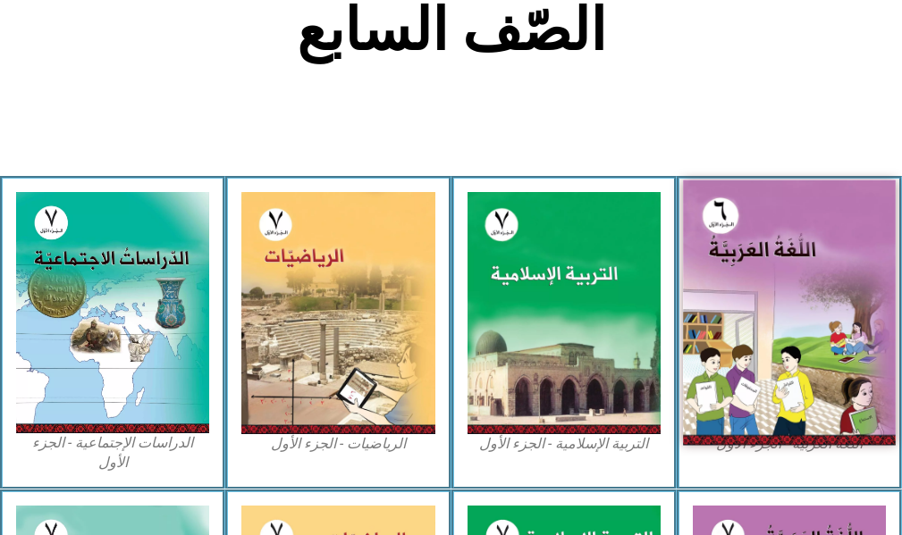
drag, startPoint x: 839, startPoint y: 307, endPoint x: 836, endPoint y: 317, distance: 11.3
click at [836, 317] on img at bounding box center [789, 313] width 213 height 265
click at [834, 317] on img at bounding box center [789, 313] width 213 height 265
drag, startPoint x: 834, startPoint y: 318, endPoint x: 820, endPoint y: 325, distance: 15.2
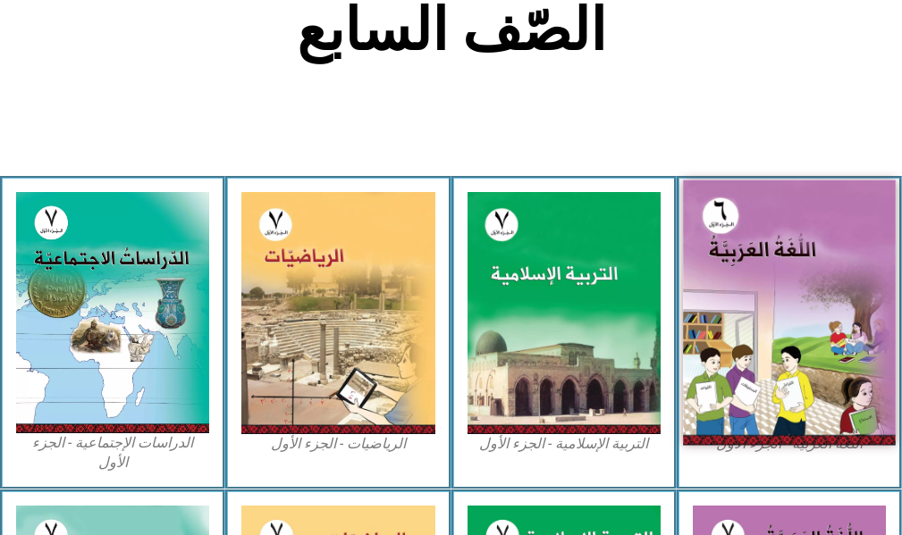
click at [835, 318] on img at bounding box center [789, 313] width 213 height 265
click at [813, 335] on img at bounding box center [789, 313] width 213 height 265
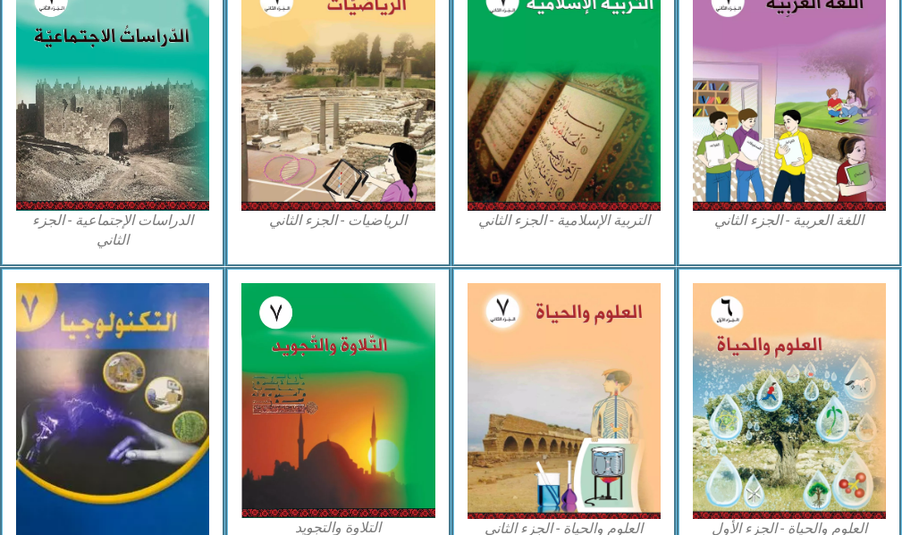
scroll to position [894, 0]
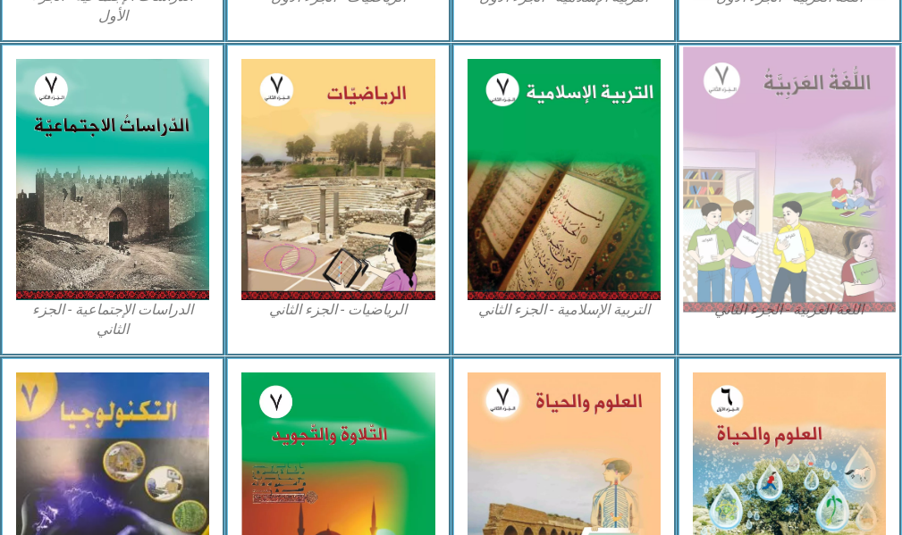
click at [771, 207] on img at bounding box center [789, 178] width 213 height 265
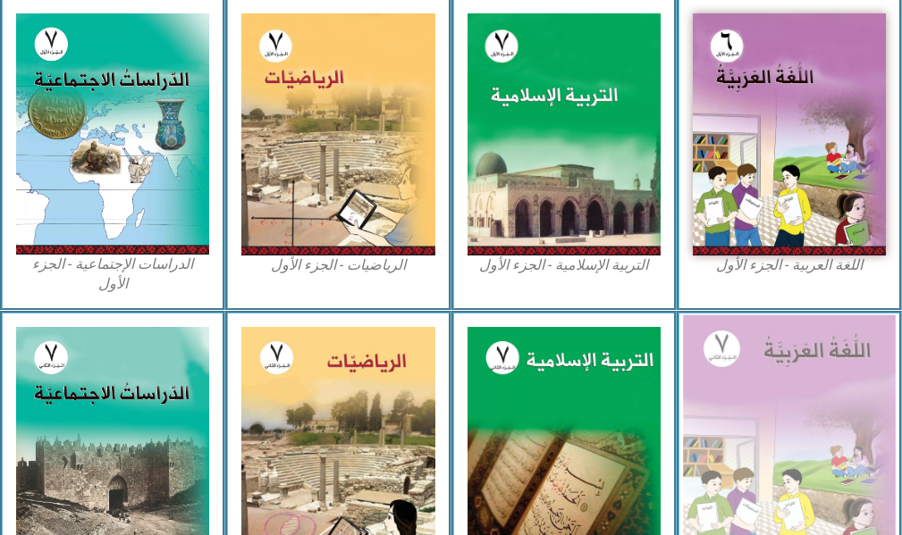
scroll to position [536, 0]
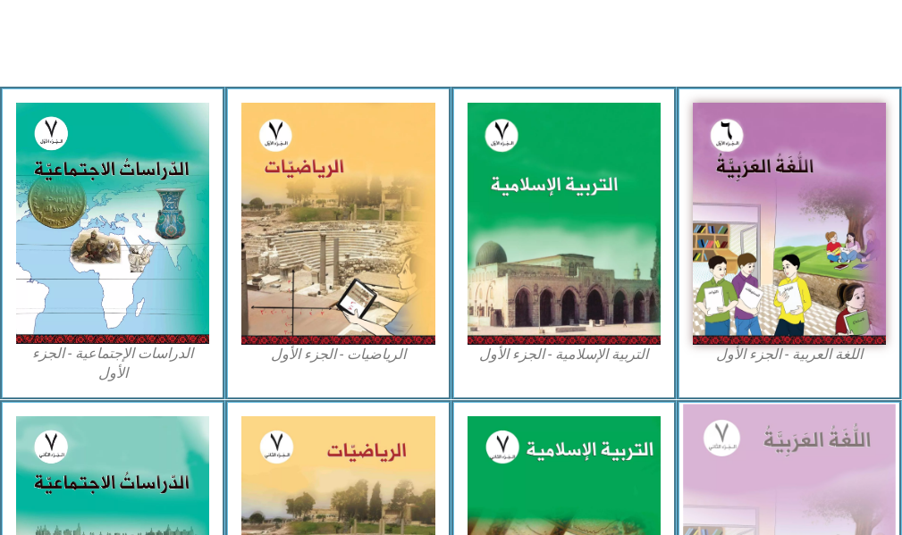
click at [762, 229] on img at bounding box center [789, 223] width 193 height 241
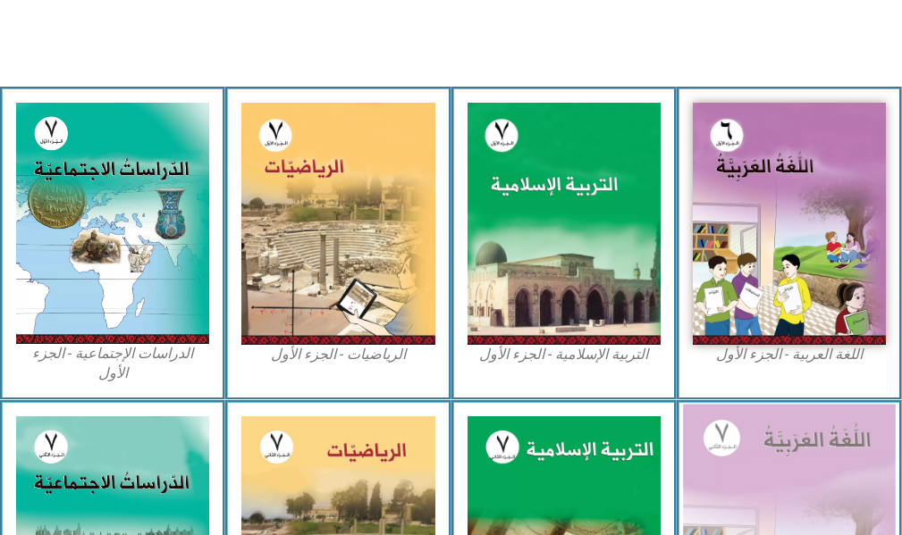
click at [762, 229] on img at bounding box center [789, 223] width 193 height 241
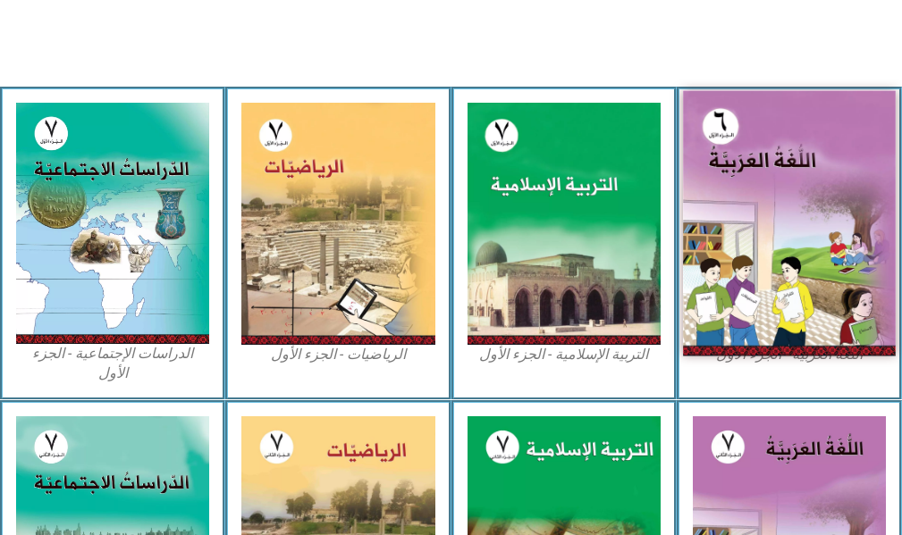
click at [762, 230] on img at bounding box center [789, 223] width 213 height 265
click at [763, 230] on img at bounding box center [789, 223] width 213 height 265
click at [764, 237] on img at bounding box center [789, 223] width 213 height 265
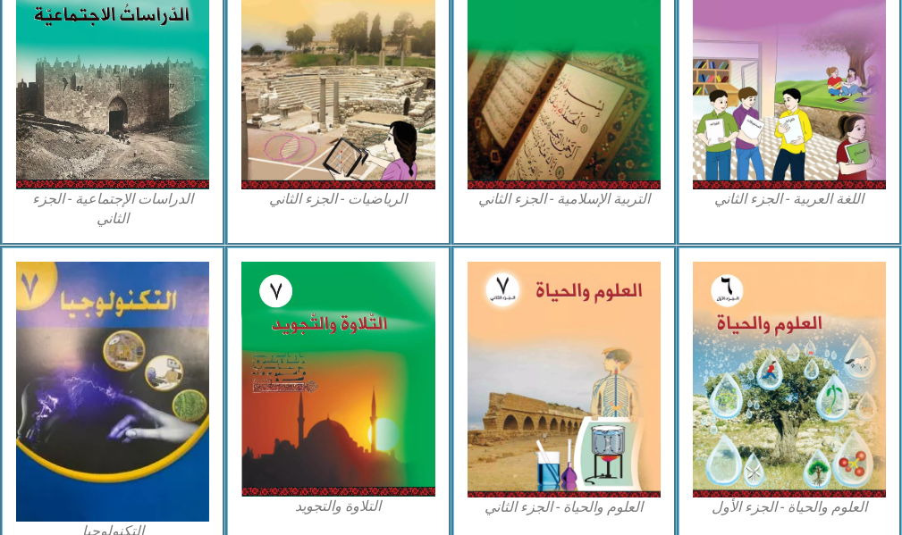
scroll to position [1084, 0]
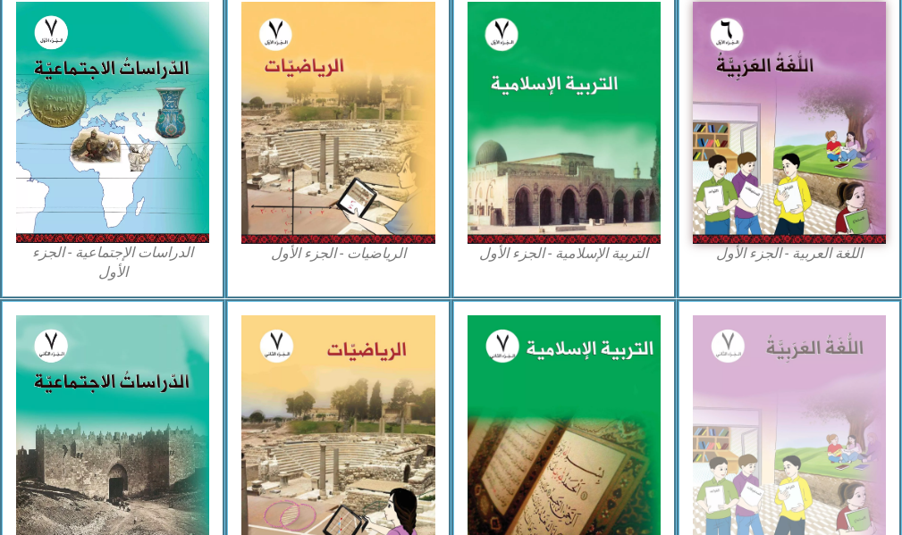
scroll to position [458, 0]
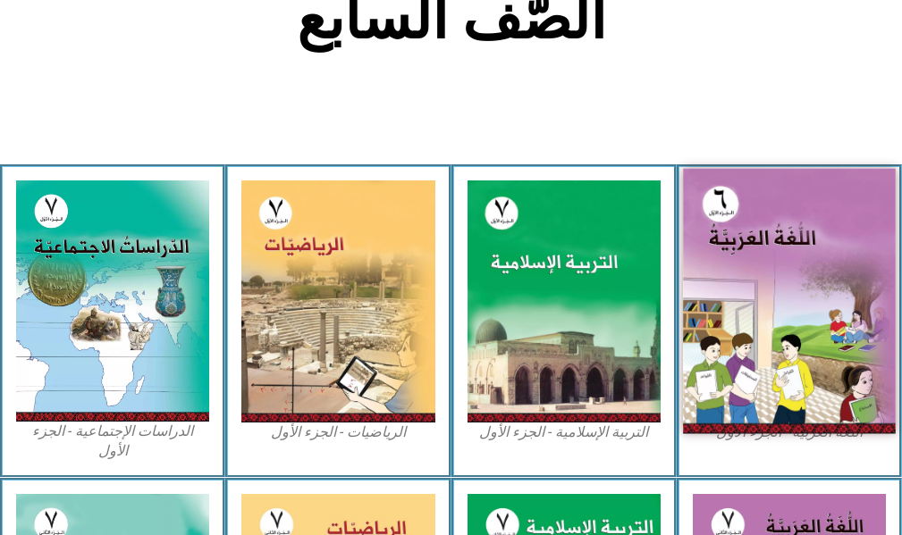
click at [777, 189] on img at bounding box center [789, 301] width 213 height 265
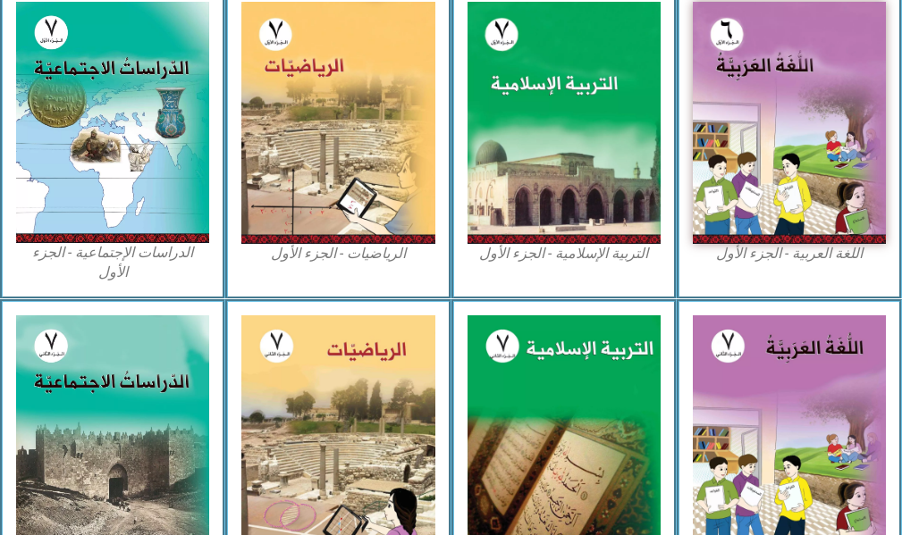
scroll to position [280, 0]
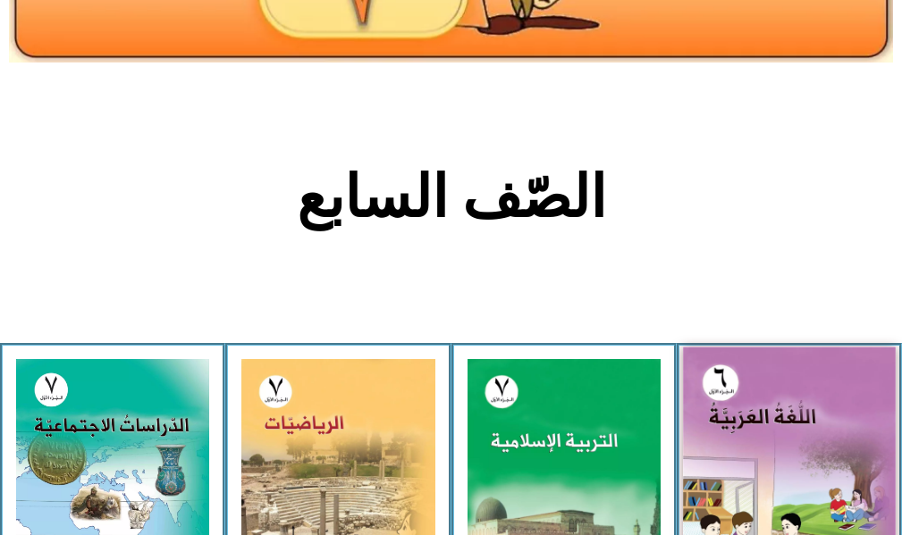
click at [813, 484] on img at bounding box center [789, 480] width 213 height 265
click at [810, 483] on img at bounding box center [789, 480] width 213 height 265
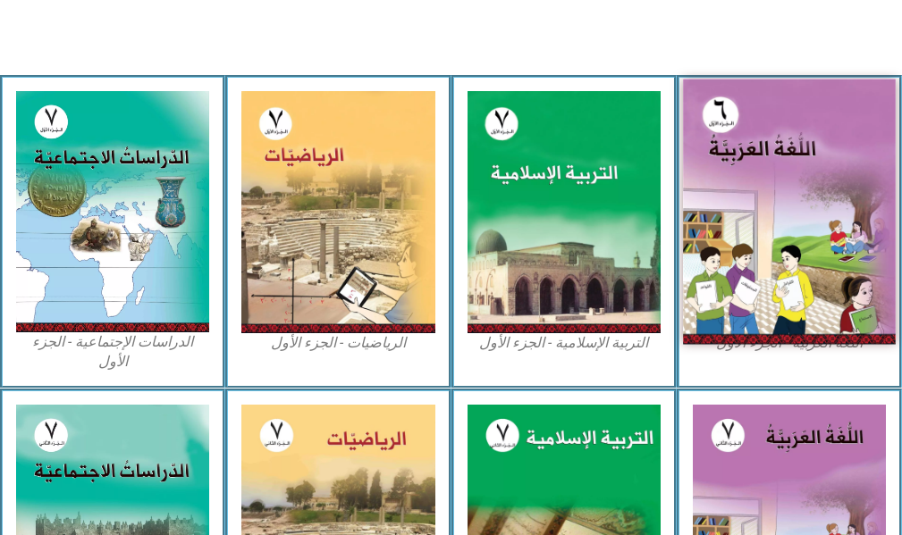
click at [817, 258] on img at bounding box center [789, 212] width 213 height 265
click at [812, 263] on img at bounding box center [789, 212] width 213 height 265
click at [858, 306] on img at bounding box center [789, 212] width 213 height 265
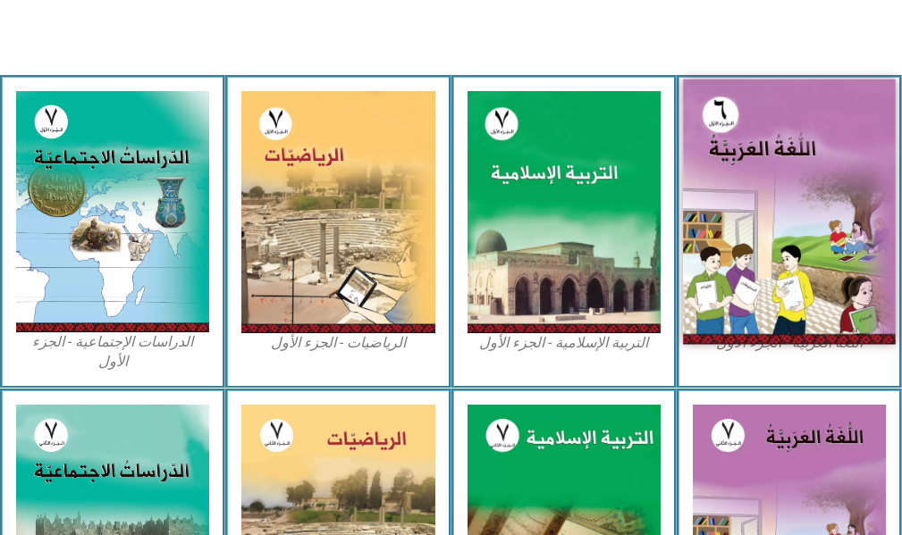
click at [850, 299] on img at bounding box center [789, 212] width 213 height 265
click at [773, 172] on img at bounding box center [789, 212] width 213 height 265
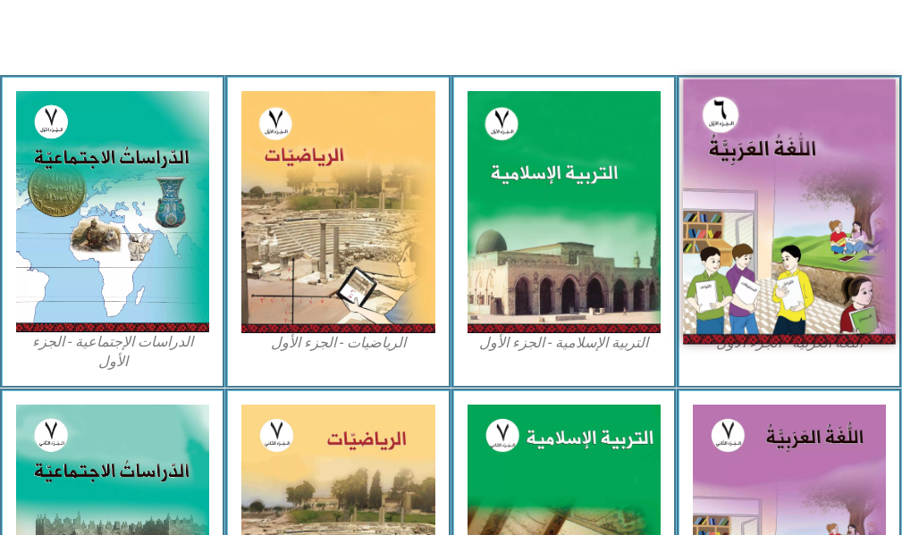
click at [773, 172] on img at bounding box center [789, 212] width 213 height 265
click at [785, 159] on img at bounding box center [789, 212] width 213 height 265
click at [784, 159] on img at bounding box center [789, 212] width 213 height 265
click at [764, 251] on img at bounding box center [789, 212] width 213 height 265
click at [801, 155] on img at bounding box center [789, 212] width 213 height 265
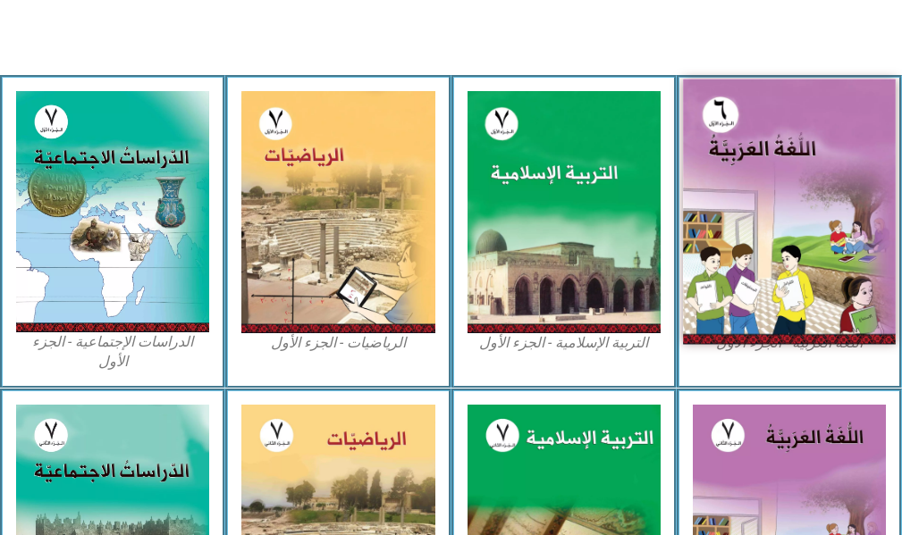
click at [801, 155] on img at bounding box center [789, 212] width 213 height 265
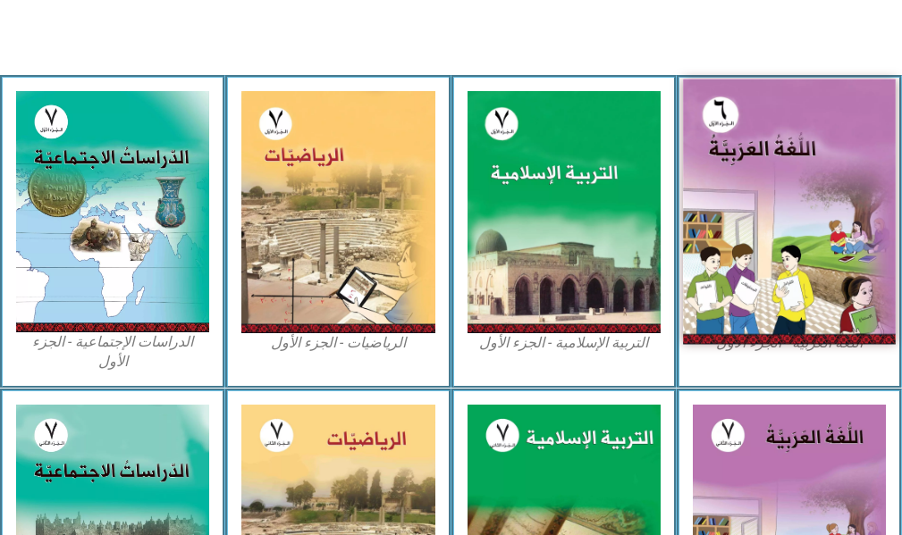
click at [801, 155] on img at bounding box center [789, 212] width 213 height 265
click at [801, 154] on img at bounding box center [789, 212] width 213 height 265
click at [783, 129] on img at bounding box center [789, 212] width 213 height 265
click at [777, 123] on img at bounding box center [789, 212] width 213 height 265
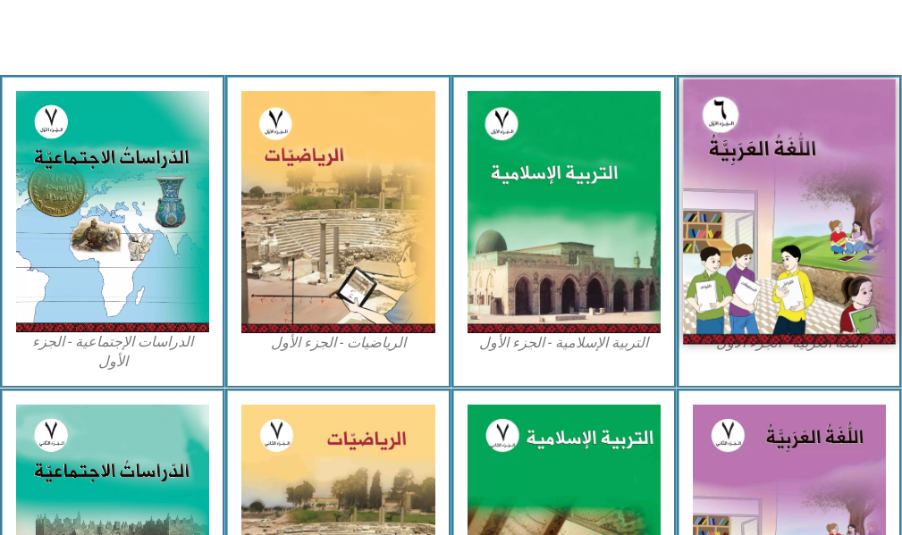
click at [777, 123] on img at bounding box center [789, 212] width 213 height 265
click at [777, 122] on img at bounding box center [789, 212] width 213 height 265
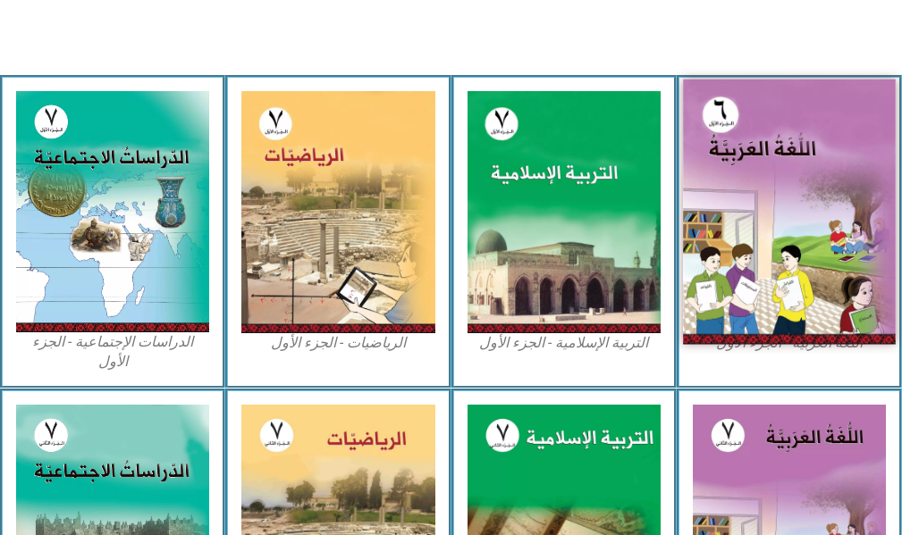
click at [777, 122] on img at bounding box center [789, 212] width 213 height 265
drag, startPoint x: 777, startPoint y: 122, endPoint x: 773, endPoint y: 130, distance: 9.6
click at [776, 135] on img at bounding box center [789, 212] width 213 height 265
click at [773, 130] on img at bounding box center [789, 212] width 213 height 265
drag, startPoint x: 773, startPoint y: 130, endPoint x: 772, endPoint y: 140, distance: 10.8
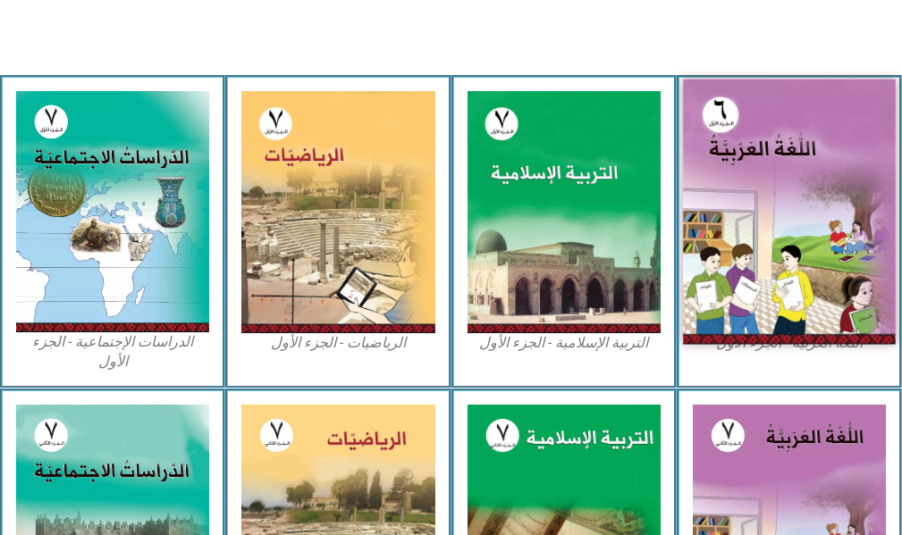
click at [772, 140] on img at bounding box center [789, 212] width 213 height 265
drag, startPoint x: 762, startPoint y: 121, endPoint x: 755, endPoint y: 111, distance: 12.2
click at [762, 122] on img at bounding box center [789, 212] width 213 height 265
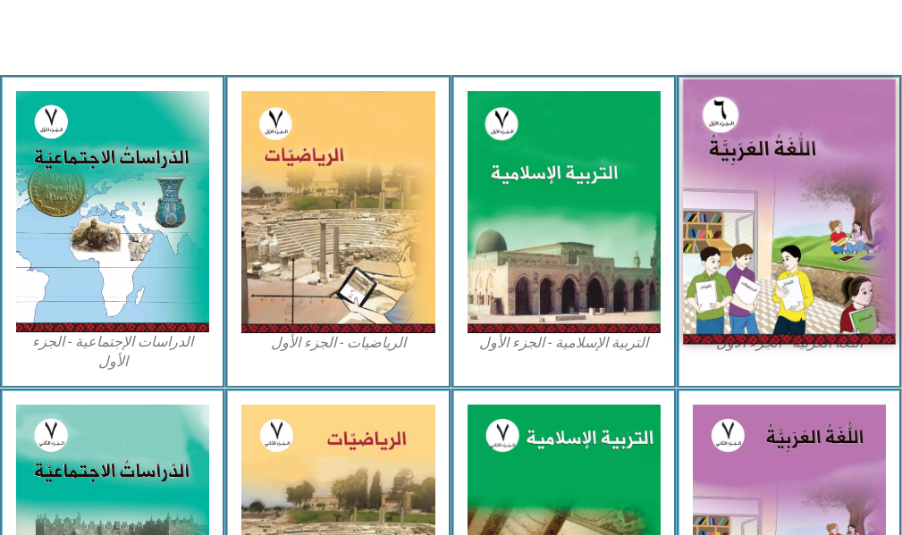
drag, startPoint x: 739, startPoint y: 58, endPoint x: 890, endPoint y: 171, distance: 188.4
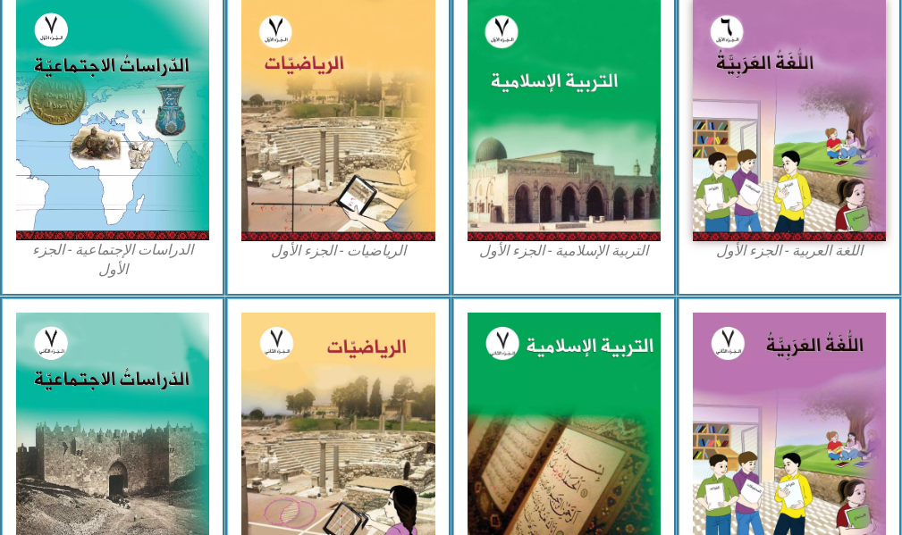
scroll to position [737, 0]
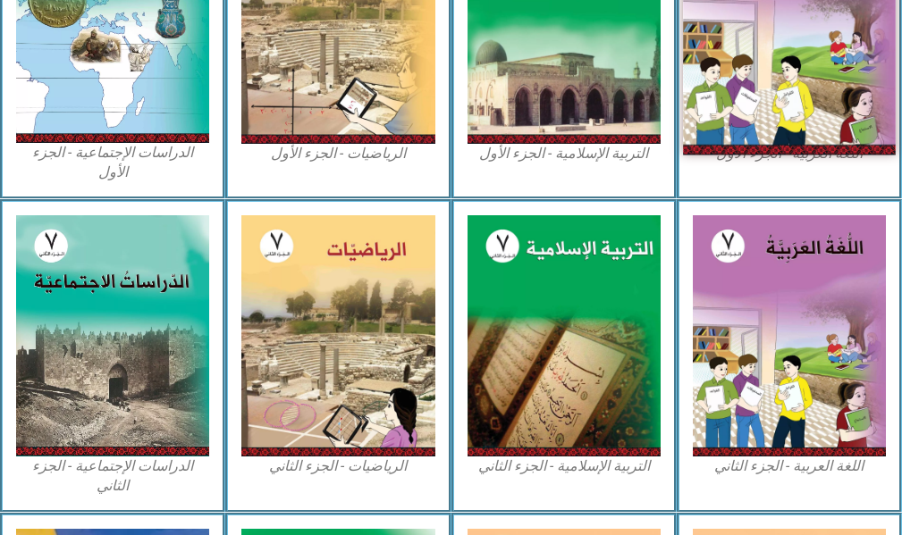
click at [712, 62] on img at bounding box center [789, 22] width 213 height 265
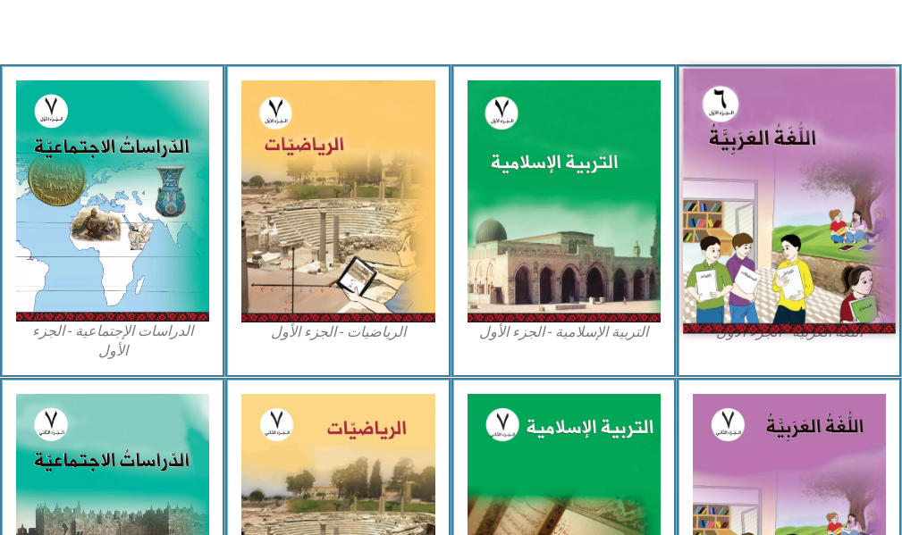
click at [815, 178] on img at bounding box center [789, 201] width 213 height 265
click at [819, 170] on img at bounding box center [789, 201] width 213 height 265
click at [813, 169] on img at bounding box center [789, 201] width 213 height 265
click at [811, 168] on img at bounding box center [789, 201] width 213 height 265
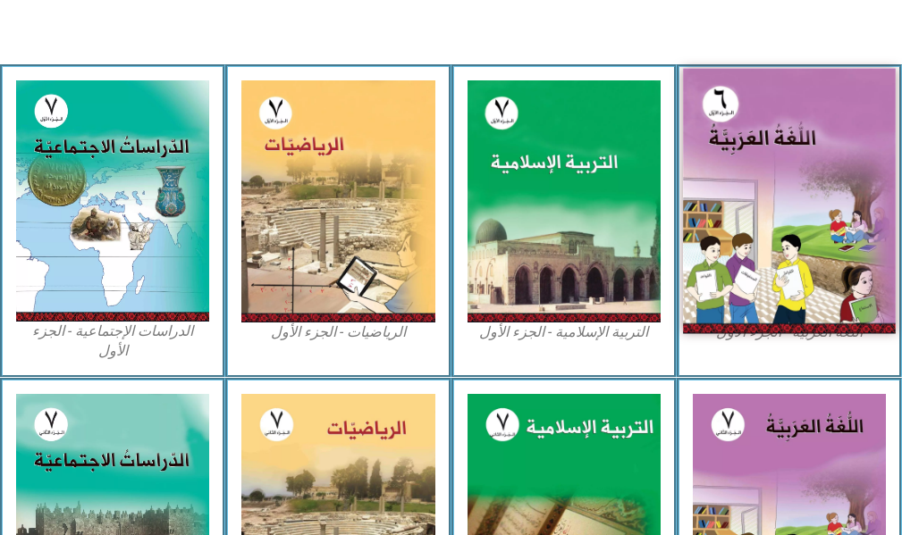
click at [810, 164] on img at bounding box center [789, 201] width 213 height 265
click at [800, 140] on img at bounding box center [789, 201] width 213 height 265
click at [835, 170] on img at bounding box center [789, 201] width 213 height 265
click at [827, 172] on img at bounding box center [789, 201] width 213 height 265
click at [835, 172] on img at bounding box center [789, 201] width 213 height 265
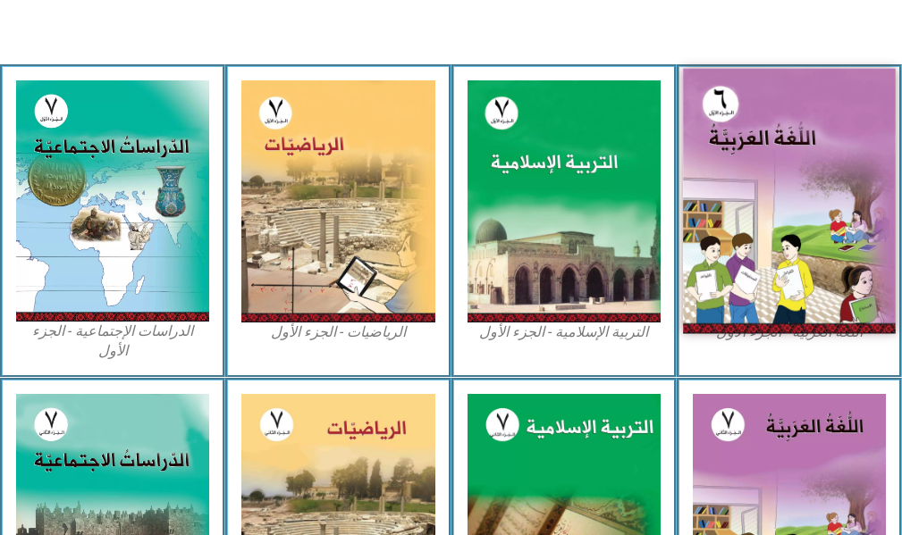
click at [776, 159] on img at bounding box center [789, 201] width 213 height 265
click at [791, 164] on img at bounding box center [789, 201] width 213 height 265
click at [804, 222] on img at bounding box center [789, 201] width 213 height 265
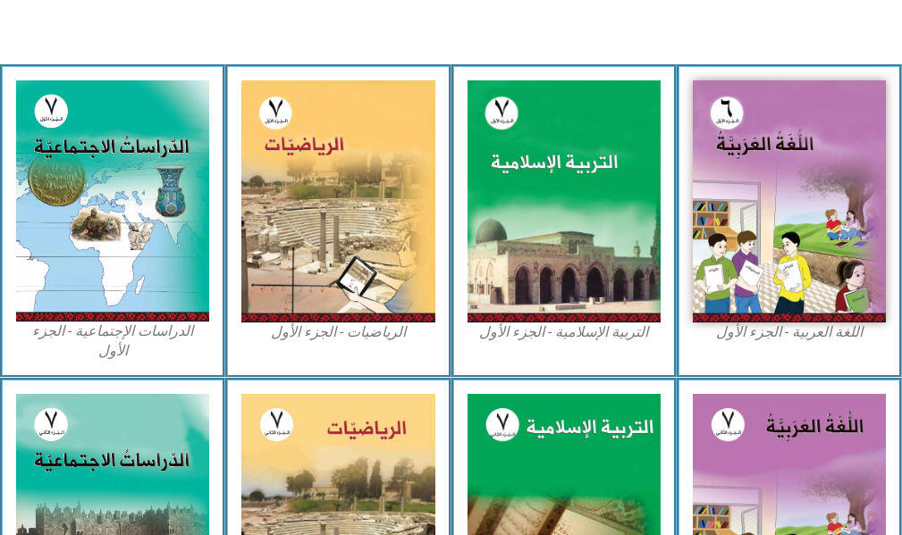
drag, startPoint x: 804, startPoint y: 222, endPoint x: 881, endPoint y: 48, distance: 189.6
click at [805, 199] on img at bounding box center [789, 200] width 193 height 241
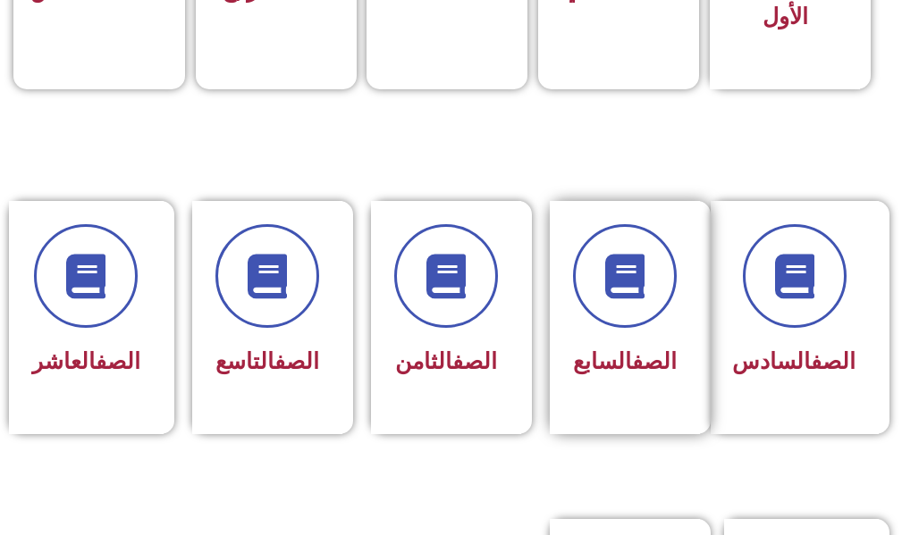
scroll to position [894, 0]
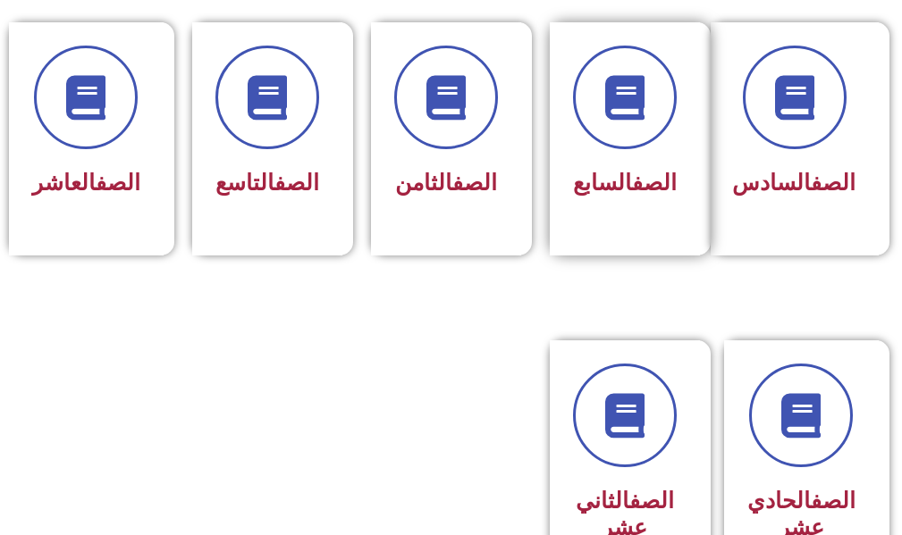
click at [657, 256] on div "الصف السابع" at bounding box center [630, 138] width 161 height 233
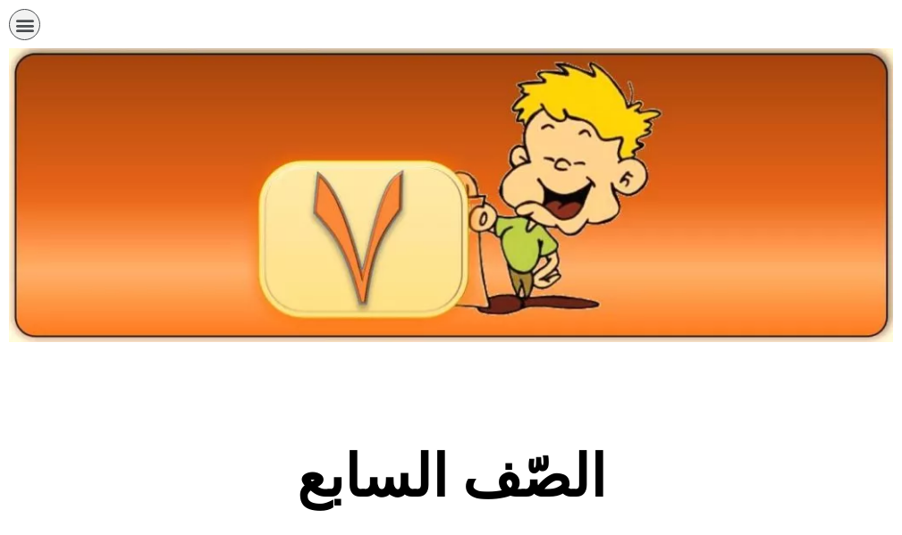
scroll to position [536, 0]
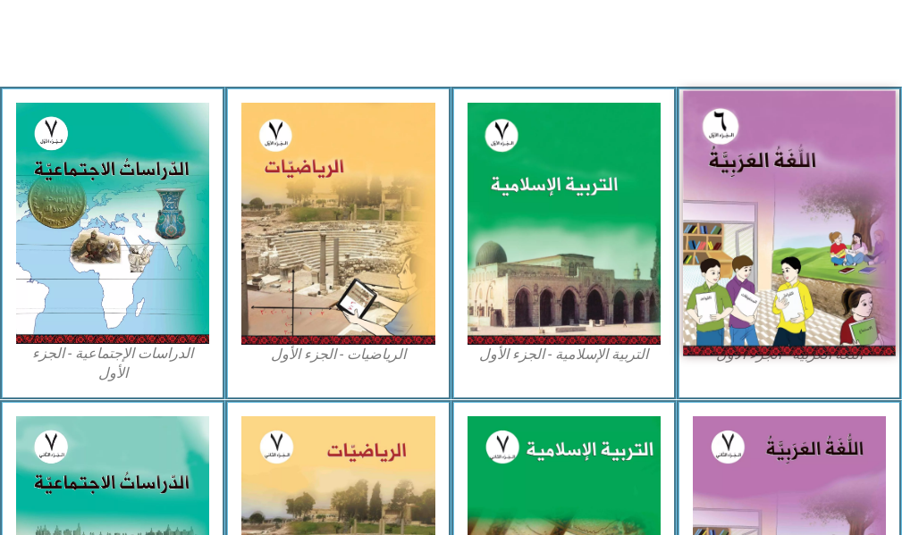
click at [802, 263] on img at bounding box center [789, 223] width 213 height 265
click at [799, 264] on img at bounding box center [789, 223] width 213 height 265
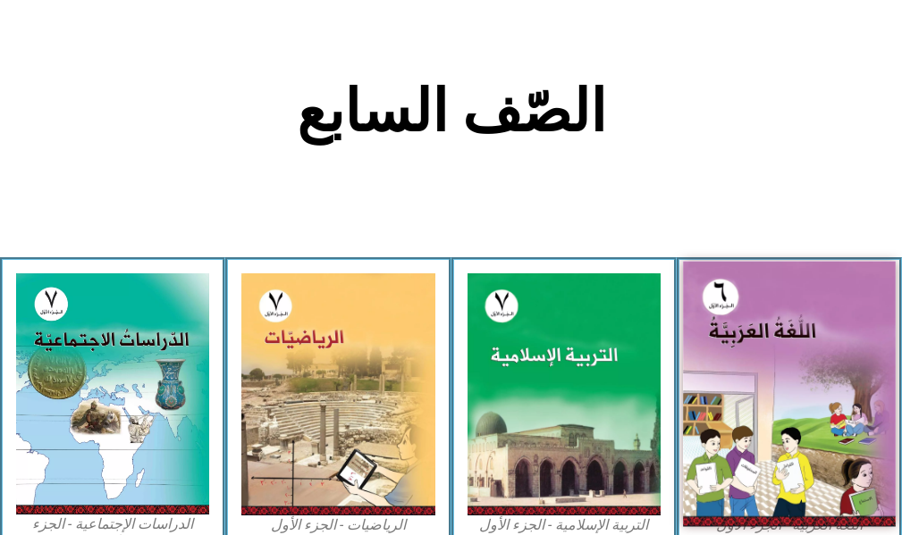
scroll to position [373, 0]
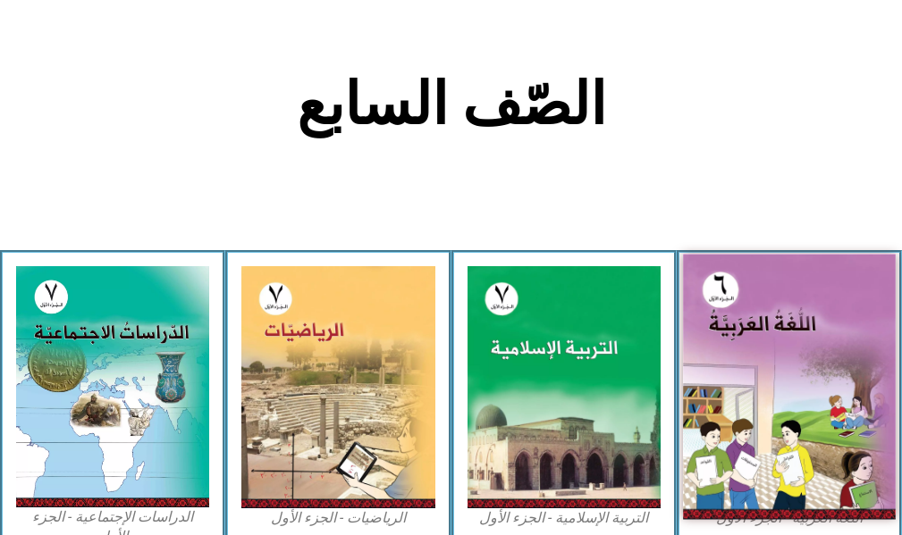
click at [771, 298] on img at bounding box center [789, 387] width 213 height 265
click at [755, 304] on img at bounding box center [789, 387] width 213 height 265
click at [752, 308] on img at bounding box center [789, 387] width 213 height 265
click at [752, 311] on img at bounding box center [789, 387] width 213 height 265
click at [752, 312] on img at bounding box center [789, 387] width 213 height 265
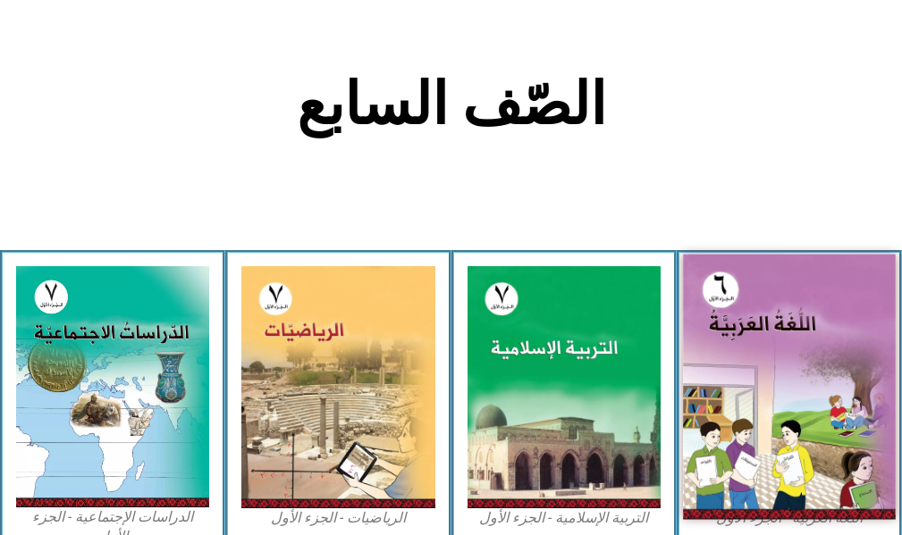
click at [752, 311] on img at bounding box center [789, 387] width 213 height 265
click at [732, 338] on img at bounding box center [789, 387] width 213 height 265
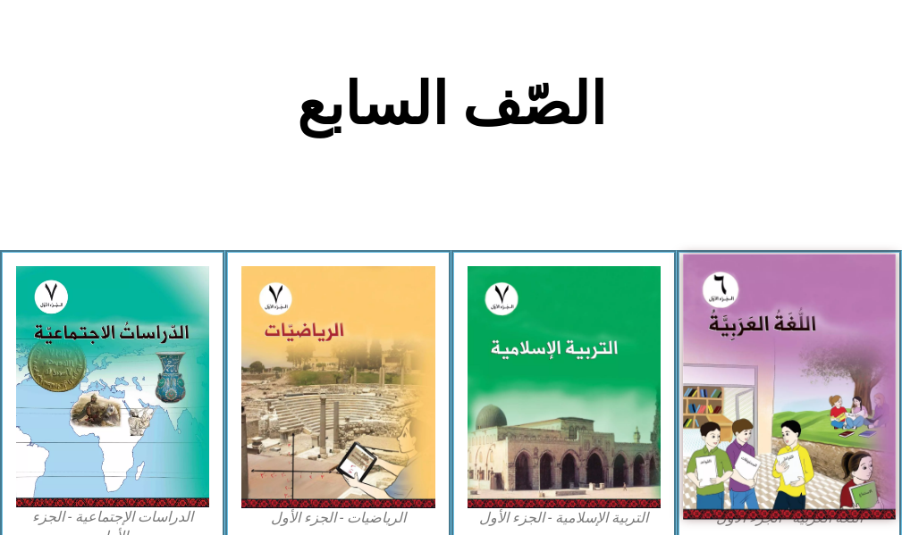
click at [732, 338] on img at bounding box center [789, 387] width 213 height 265
drag, startPoint x: 732, startPoint y: 338, endPoint x: 763, endPoint y: 314, distance: 39.5
click at [757, 315] on img at bounding box center [789, 387] width 213 height 265
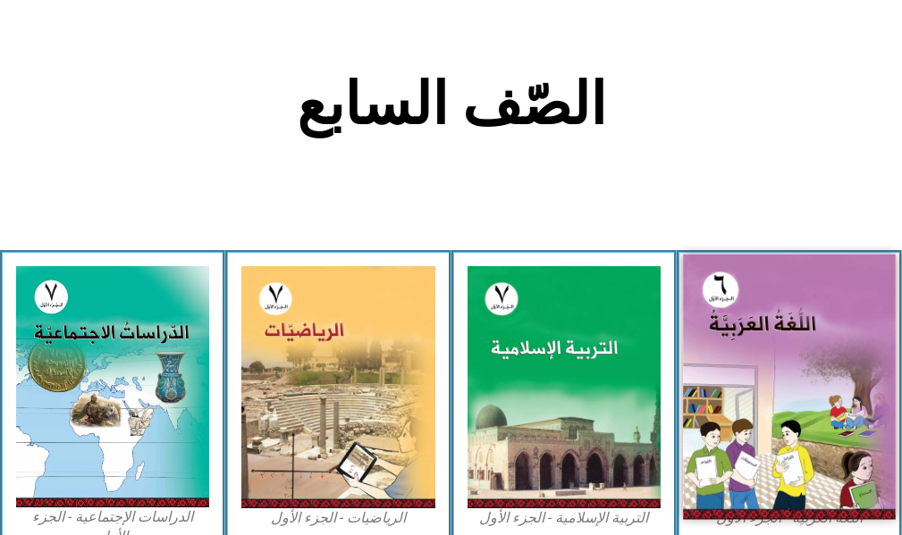
click at [800, 337] on img at bounding box center [789, 387] width 213 height 265
drag, startPoint x: 800, startPoint y: 337, endPoint x: 789, endPoint y: 338, distance: 10.8
click at [798, 338] on img at bounding box center [789, 387] width 213 height 265
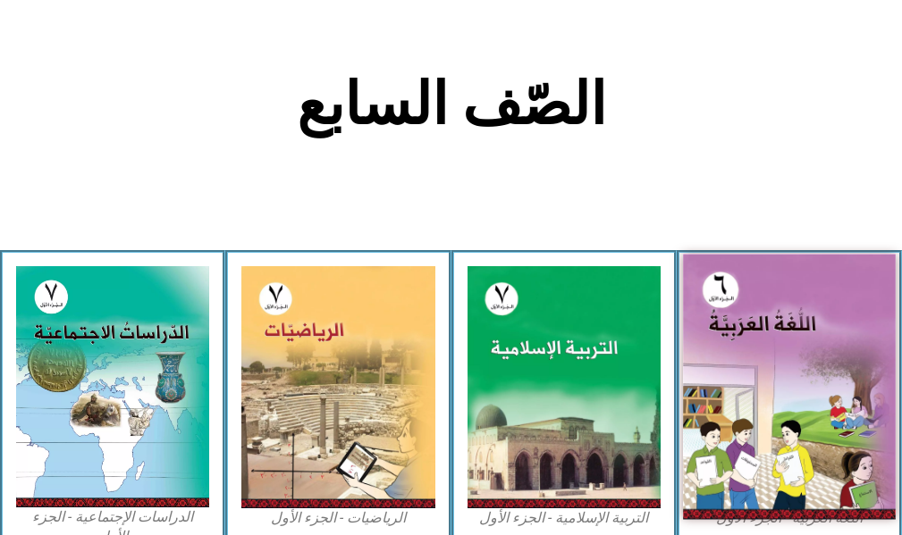
click at [836, 332] on img at bounding box center [789, 387] width 213 height 265
click at [833, 332] on img at bounding box center [789, 387] width 213 height 265
drag, startPoint x: 832, startPoint y: 332, endPoint x: 816, endPoint y: 325, distance: 17.6
click at [826, 331] on img at bounding box center [789, 387] width 213 height 265
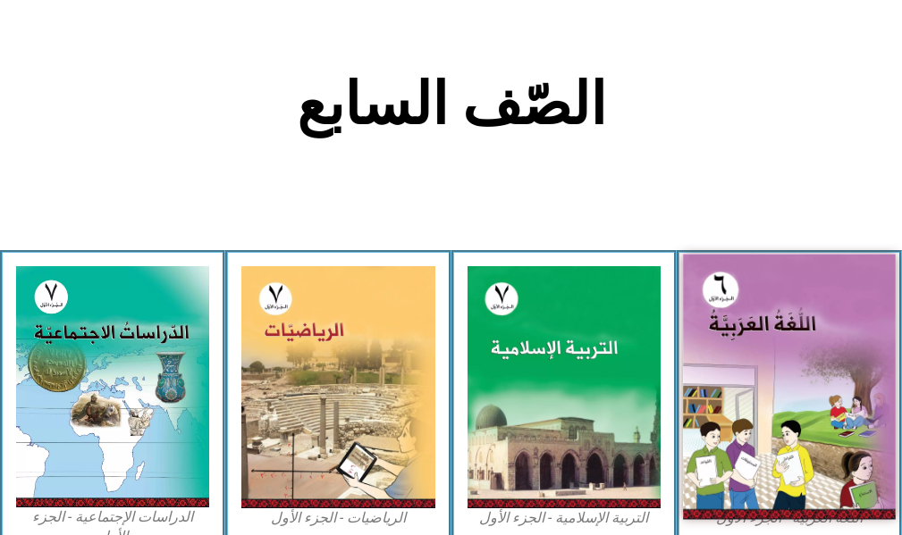
click at [810, 328] on img at bounding box center [789, 387] width 213 height 265
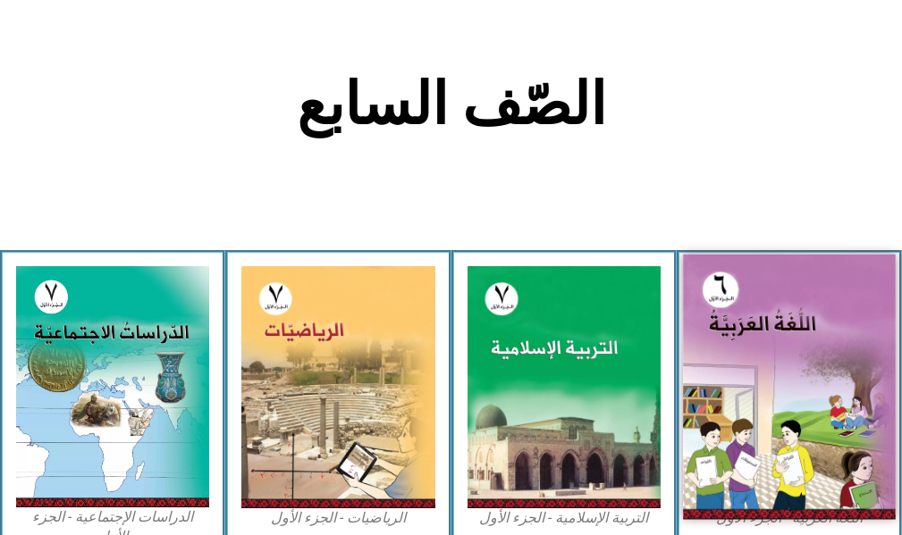
click at [810, 328] on img at bounding box center [789, 387] width 213 height 265
click at [781, 321] on img at bounding box center [789, 387] width 213 height 265
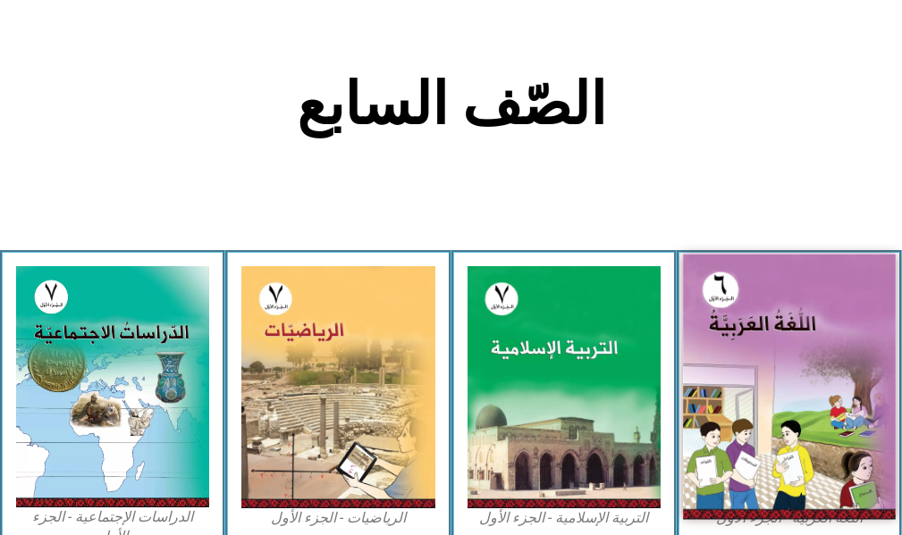
click at [781, 319] on img at bounding box center [789, 387] width 213 height 265
click at [823, 380] on img at bounding box center [789, 387] width 213 height 265
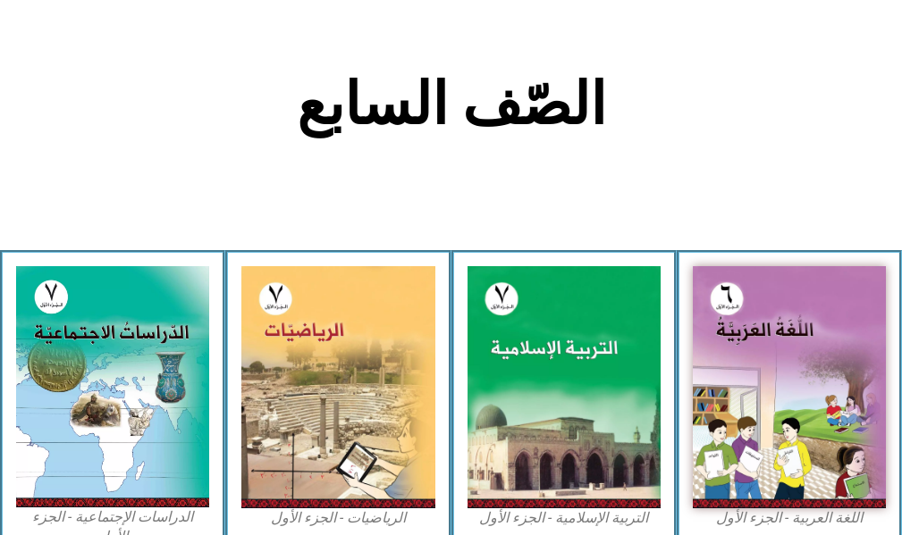
drag, startPoint x: 823, startPoint y: 380, endPoint x: 914, endPoint y: 360, distance: 93.2
click at [901, 365] on html "الصفحة الرئيسية الصف الأول الصف الثاني الصف الثالث الصف الرابع الصف الخامس الصف…" at bounding box center [451, 446] width 902 height 1638
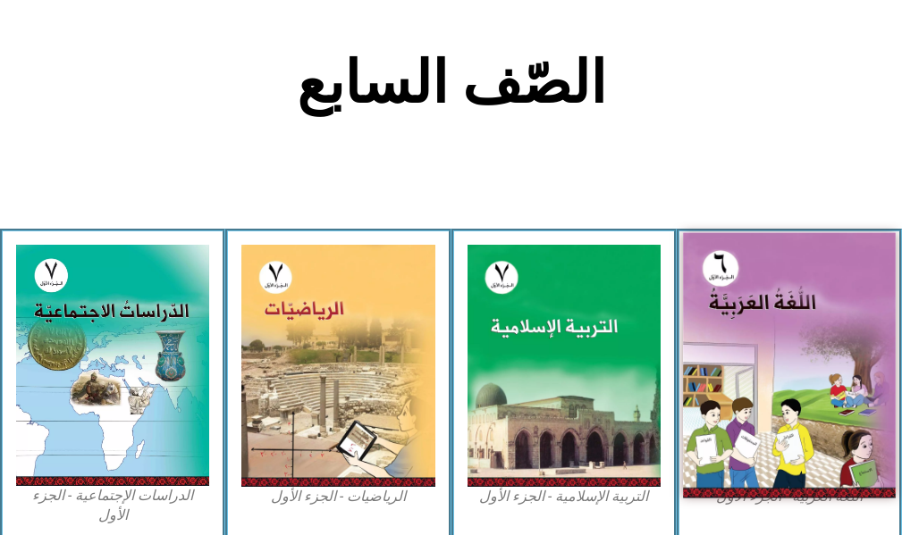
scroll to position [483, 0]
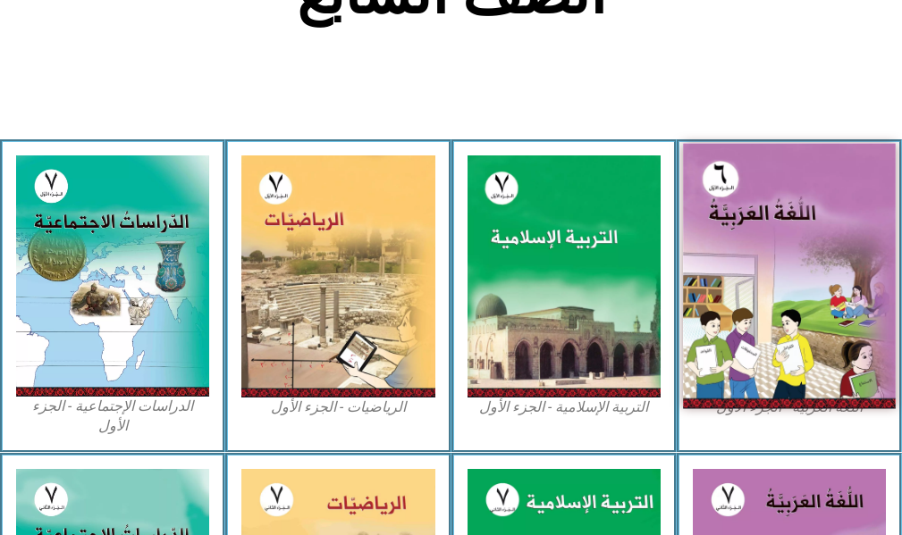
click at [861, 286] on img at bounding box center [789, 276] width 213 height 265
click at [864, 281] on img at bounding box center [789, 276] width 213 height 265
click at [867, 275] on img at bounding box center [789, 276] width 213 height 265
click at [869, 266] on img at bounding box center [789, 276] width 213 height 265
click at [870, 259] on img at bounding box center [789, 276] width 213 height 265
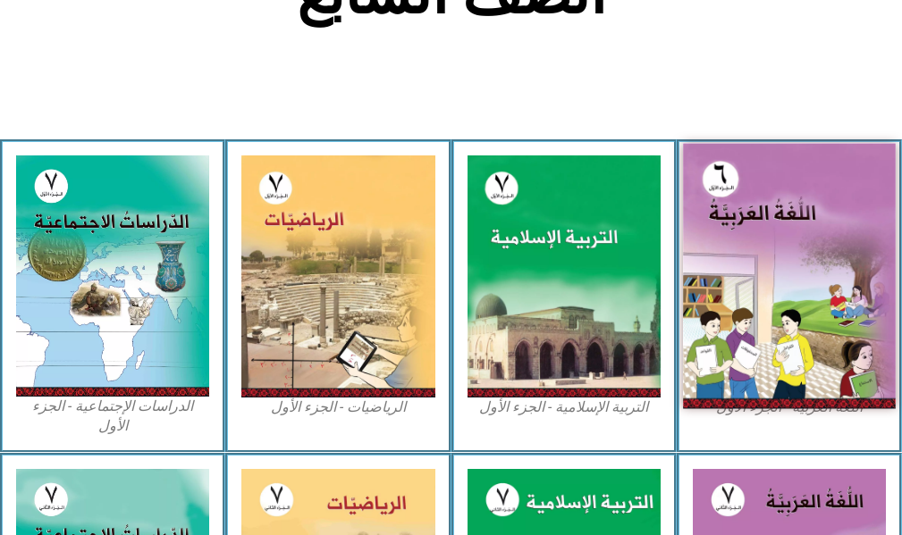
click at [870, 261] on img at bounding box center [789, 276] width 213 height 265
click at [870, 268] on img at bounding box center [789, 276] width 213 height 265
drag, startPoint x: 870, startPoint y: 268, endPoint x: 881, endPoint y: 204, distance: 65.2
click at [881, 205] on img at bounding box center [789, 276] width 213 height 265
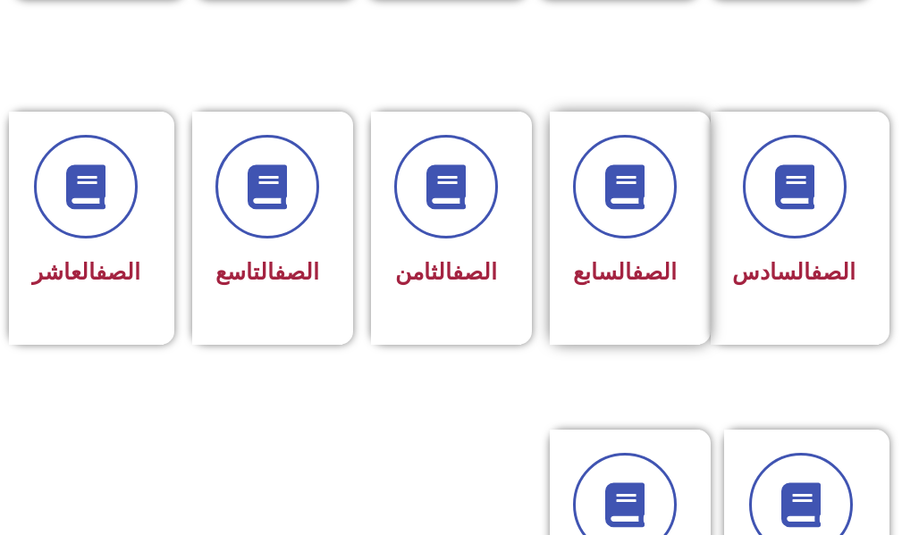
scroll to position [894, 0]
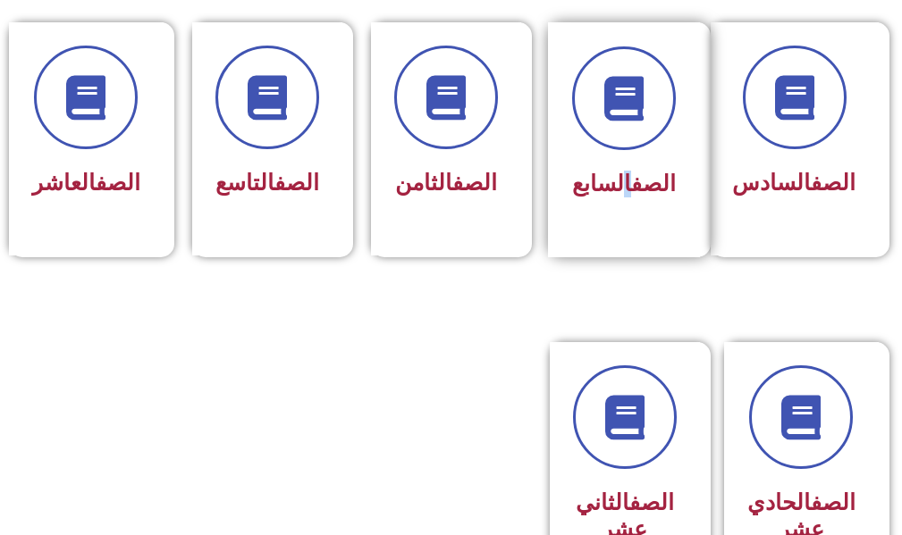
click at [625, 225] on div "الصف السابع" at bounding box center [624, 139] width 152 height 235
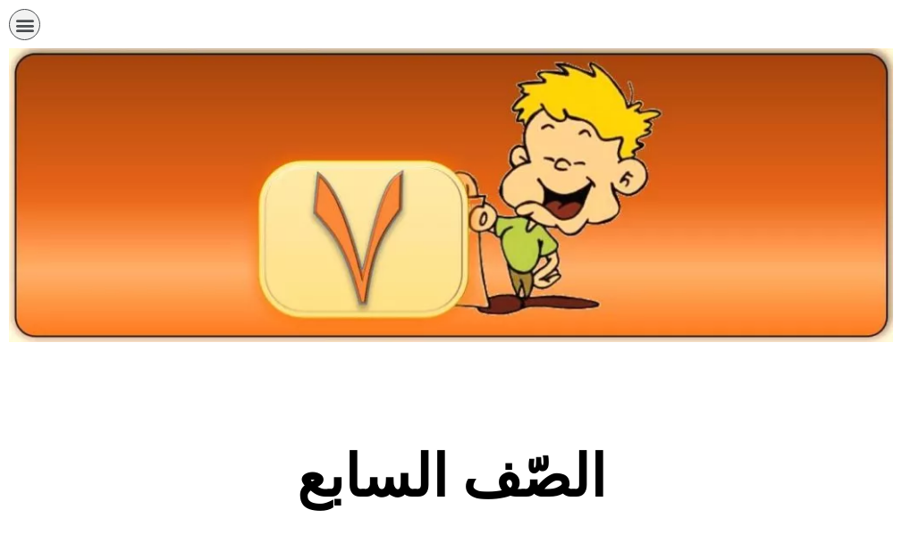
scroll to position [447, 0]
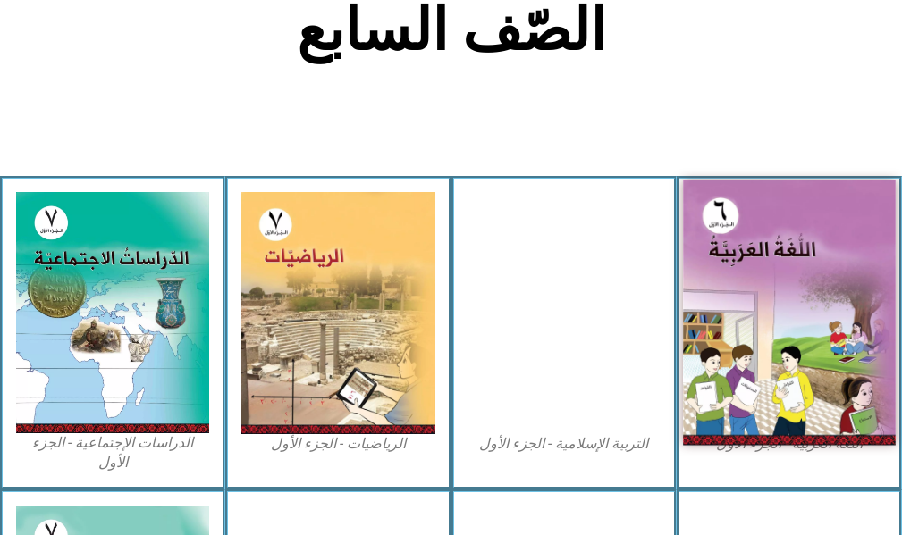
click at [814, 340] on img at bounding box center [789, 313] width 213 height 265
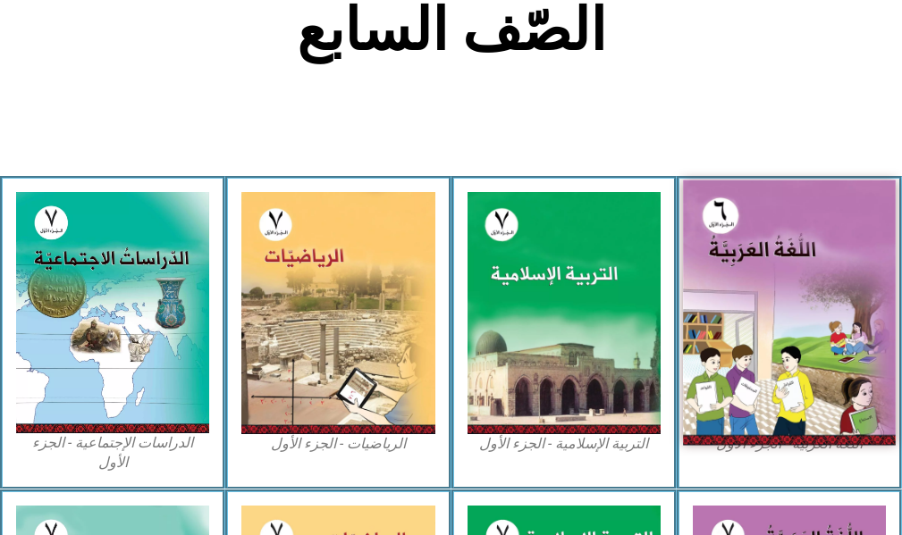
click at [814, 340] on img at bounding box center [789, 313] width 213 height 265
click at [820, 342] on img at bounding box center [789, 313] width 213 height 265
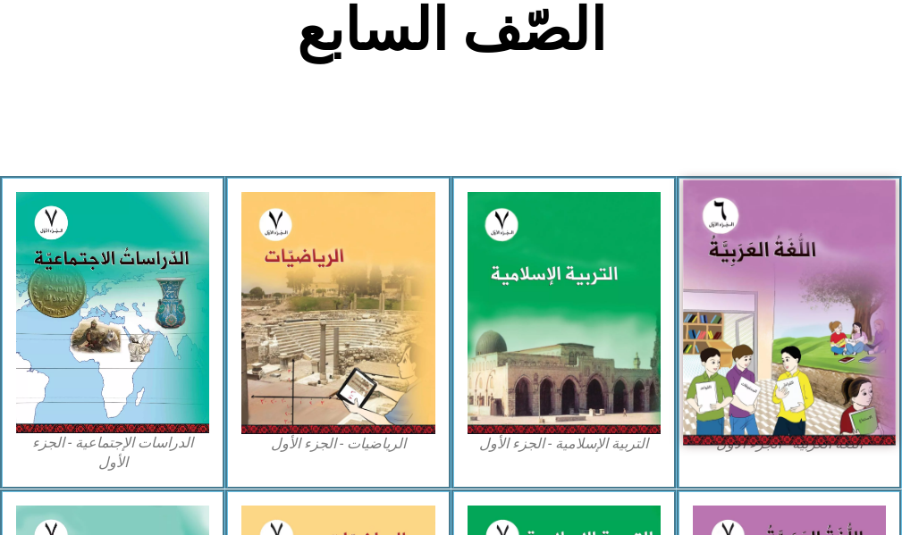
click at [818, 342] on img at bounding box center [789, 313] width 213 height 265
